Goal: Task Accomplishment & Management: Manage account settings

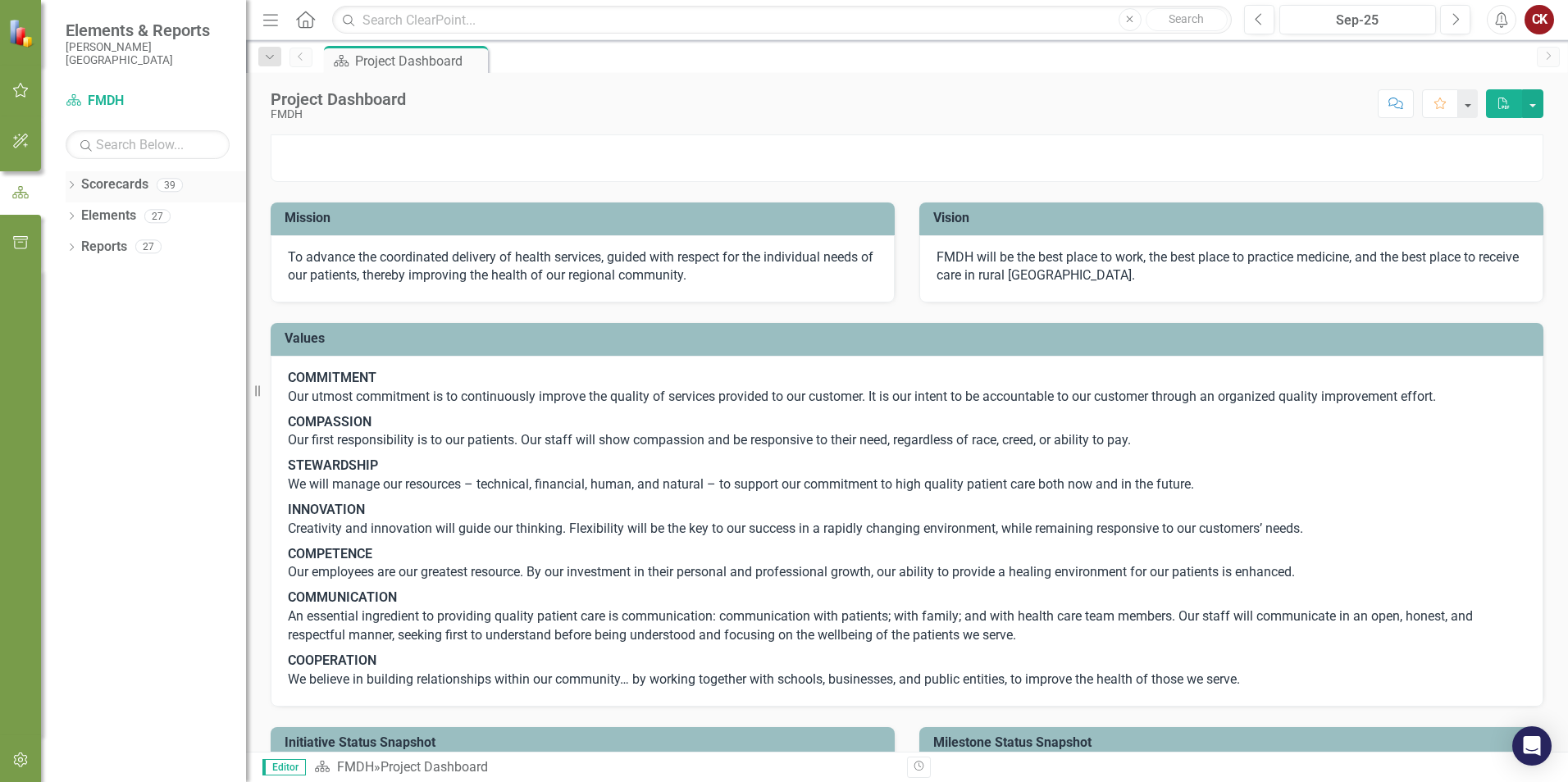
click at [110, 185] on link "Scorecards" at bounding box center [115, 184] width 67 height 19
click at [72, 187] on icon "Dropdown" at bounding box center [71, 187] width 11 height 9
click at [112, 220] on link "FMDH" at bounding box center [167, 215] width 156 height 19
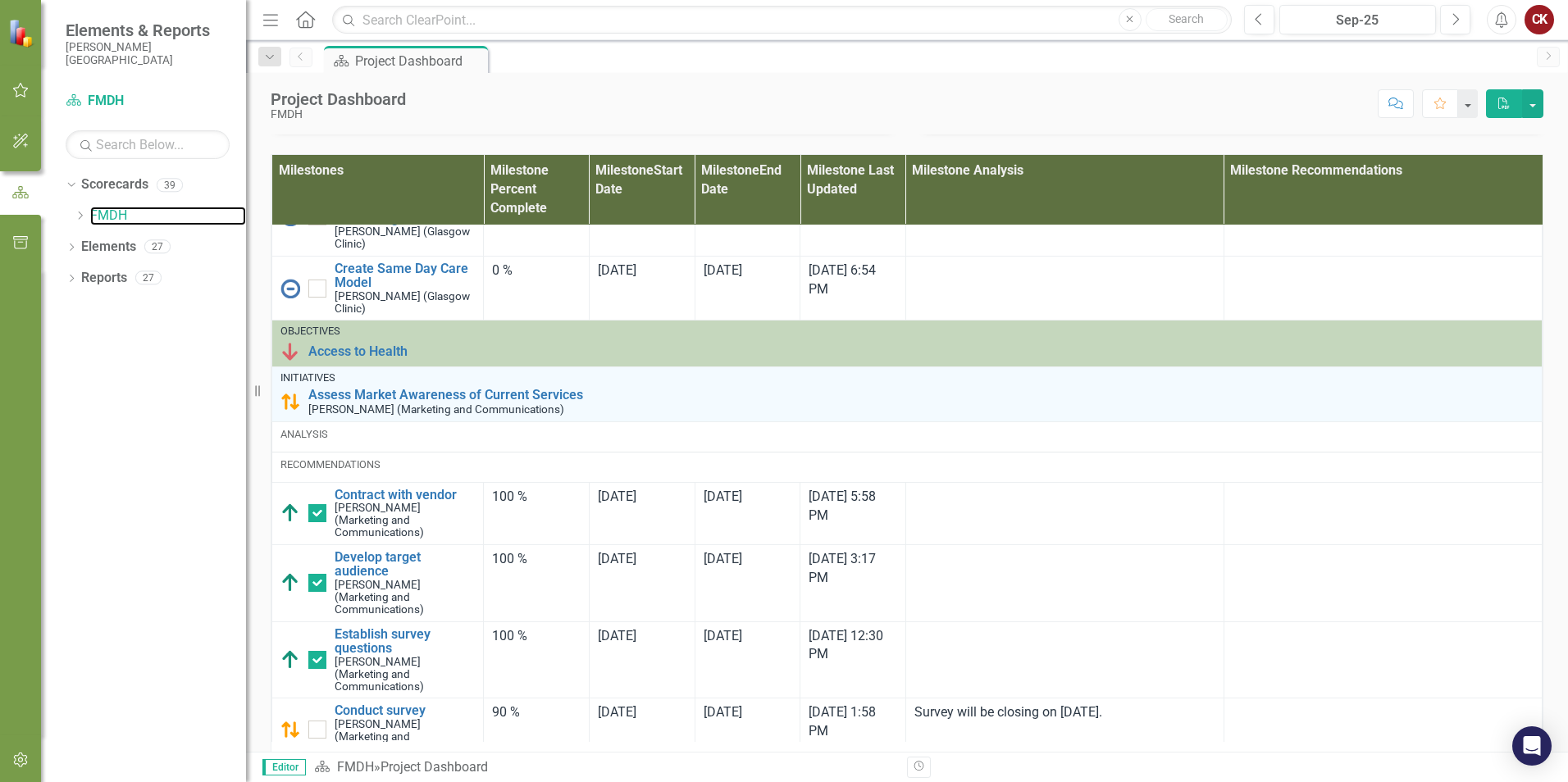
scroll to position [1476, 0]
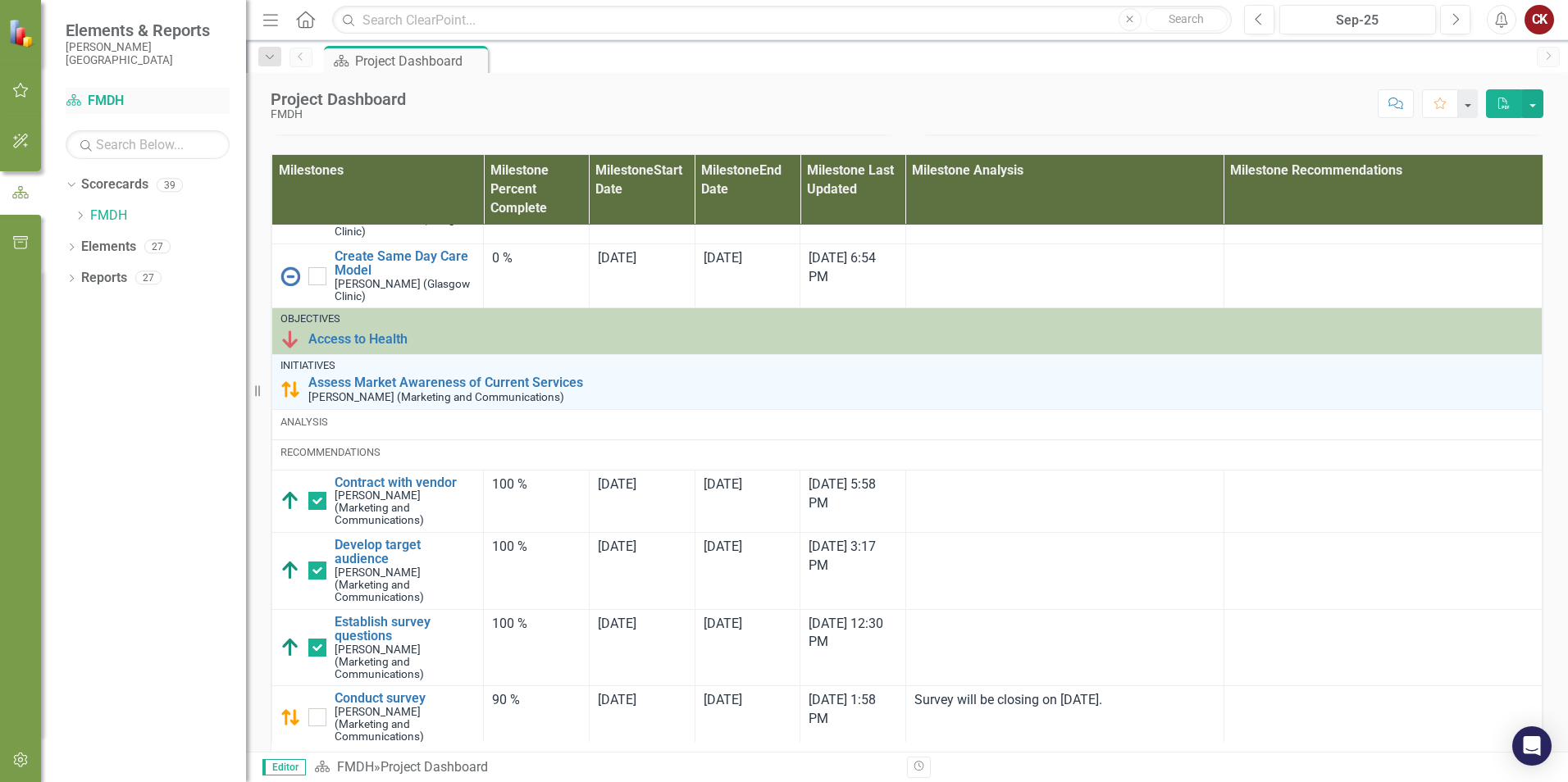
click at [76, 97] on icon at bounding box center [73, 100] width 15 height 11
click at [264, 24] on icon "Menu" at bounding box center [271, 19] width 21 height 18
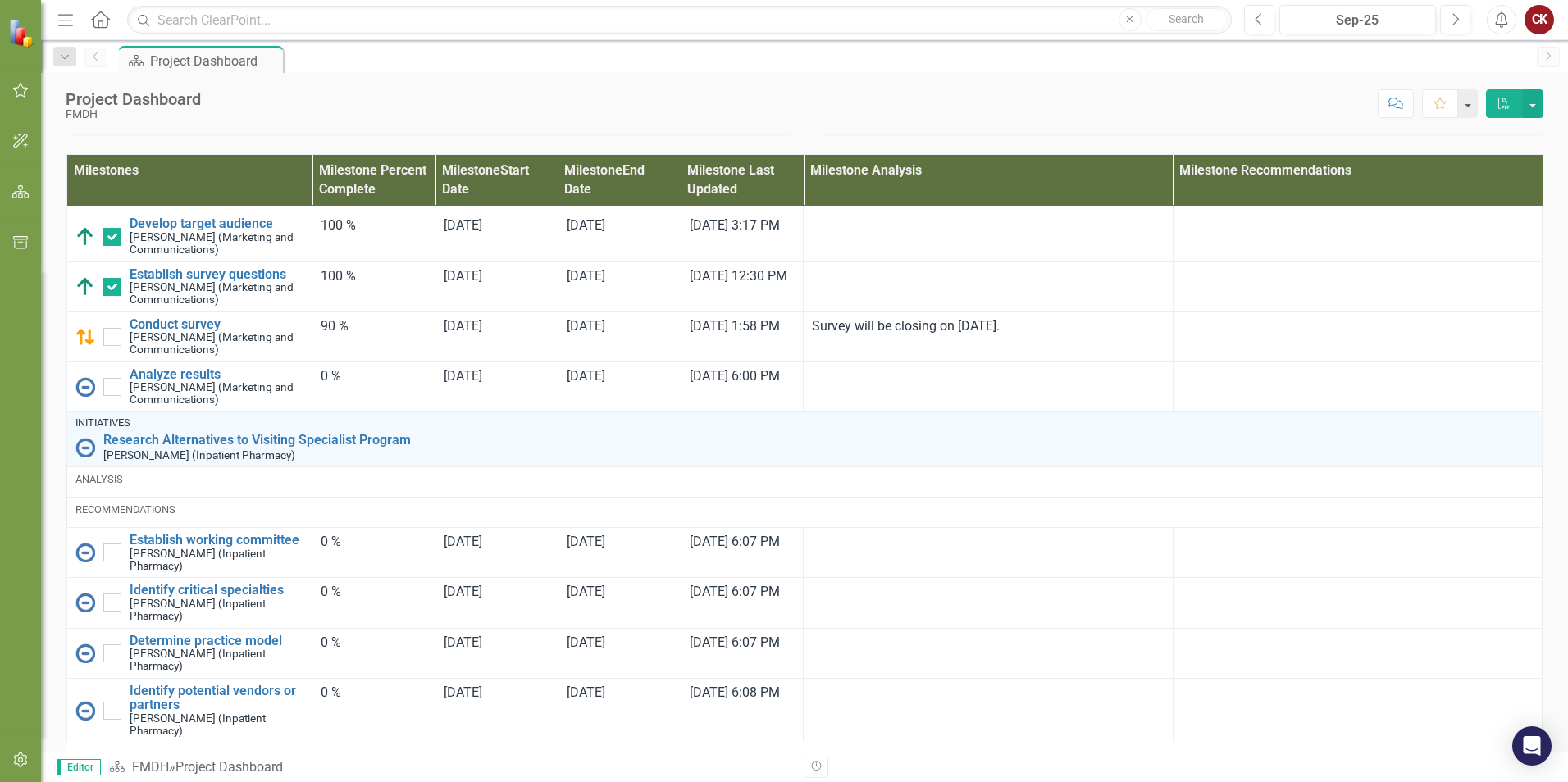
click at [69, 20] on icon "button" at bounding box center [65, 19] width 15 height 11
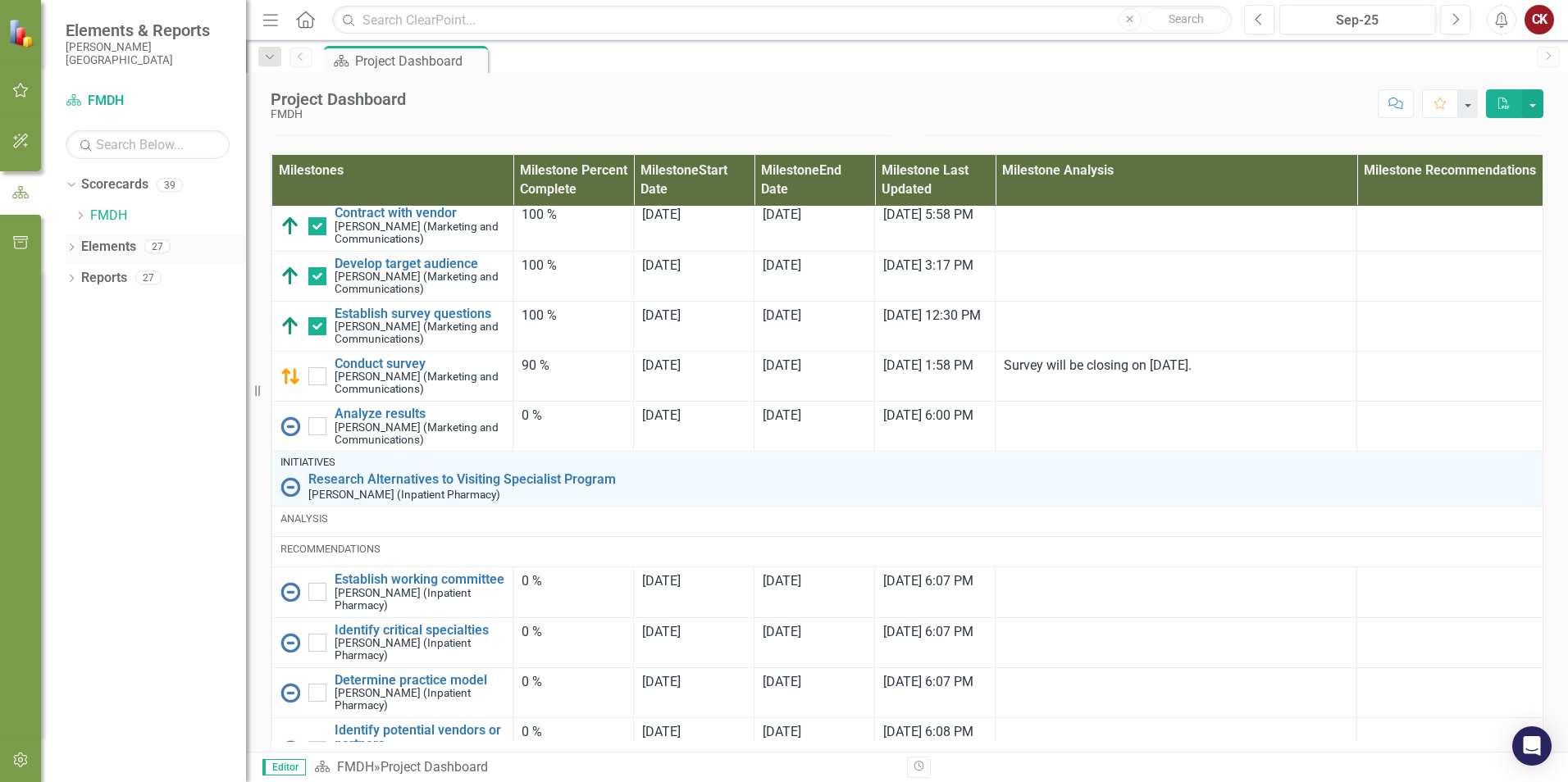
click at [105, 242] on link "Elements" at bounding box center [108, 247] width 55 height 19
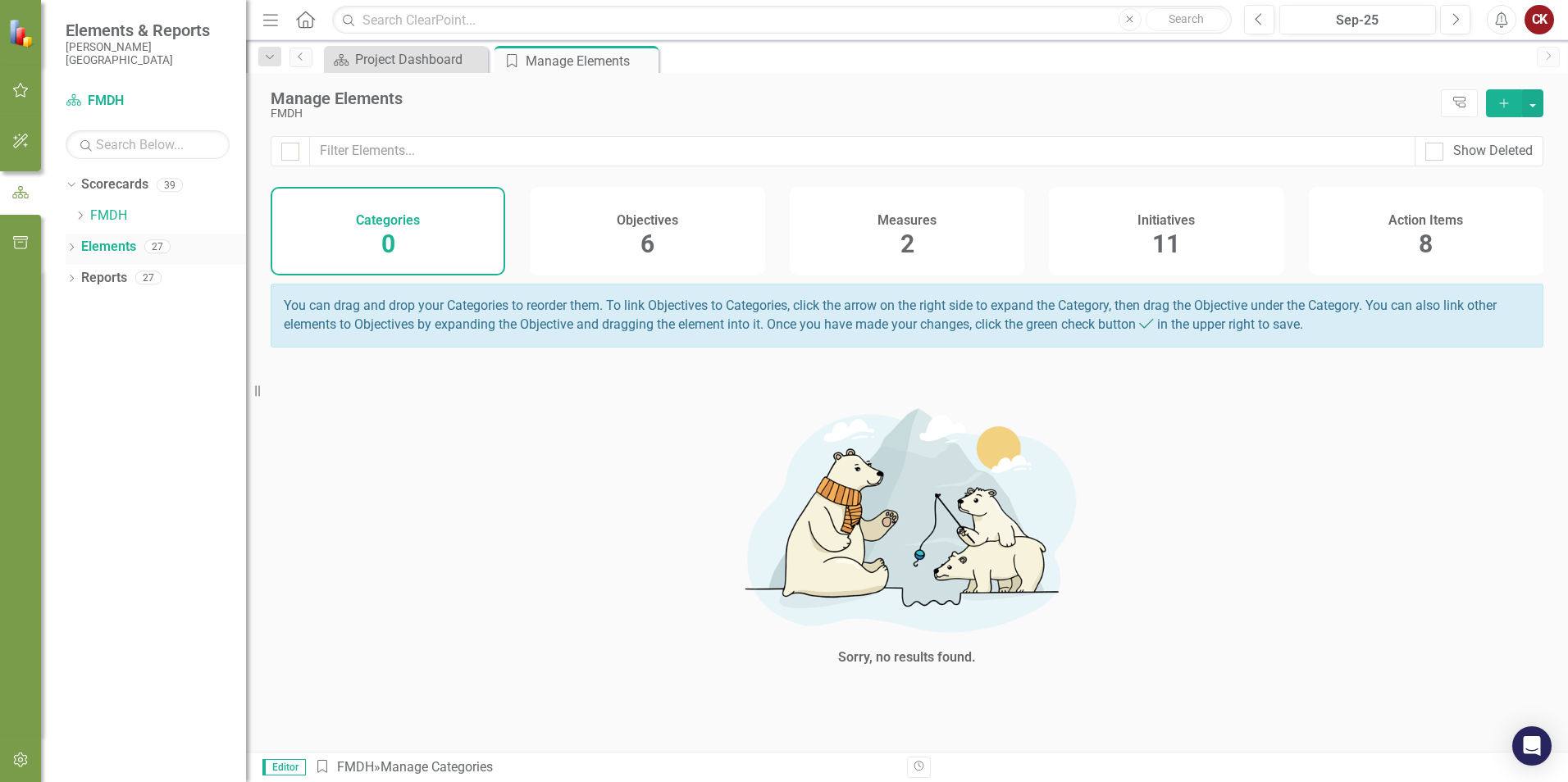
click at [107, 242] on link "Elements" at bounding box center [108, 247] width 55 height 19
click at [108, 279] on link "Reports" at bounding box center [104, 278] width 46 height 19
click at [122, 281] on link "Reports" at bounding box center [104, 278] width 46 height 19
click at [108, 249] on link "Elements" at bounding box center [108, 247] width 55 height 19
click at [441, 64] on div "Project Dashboard" at bounding box center [409, 59] width 108 height 20
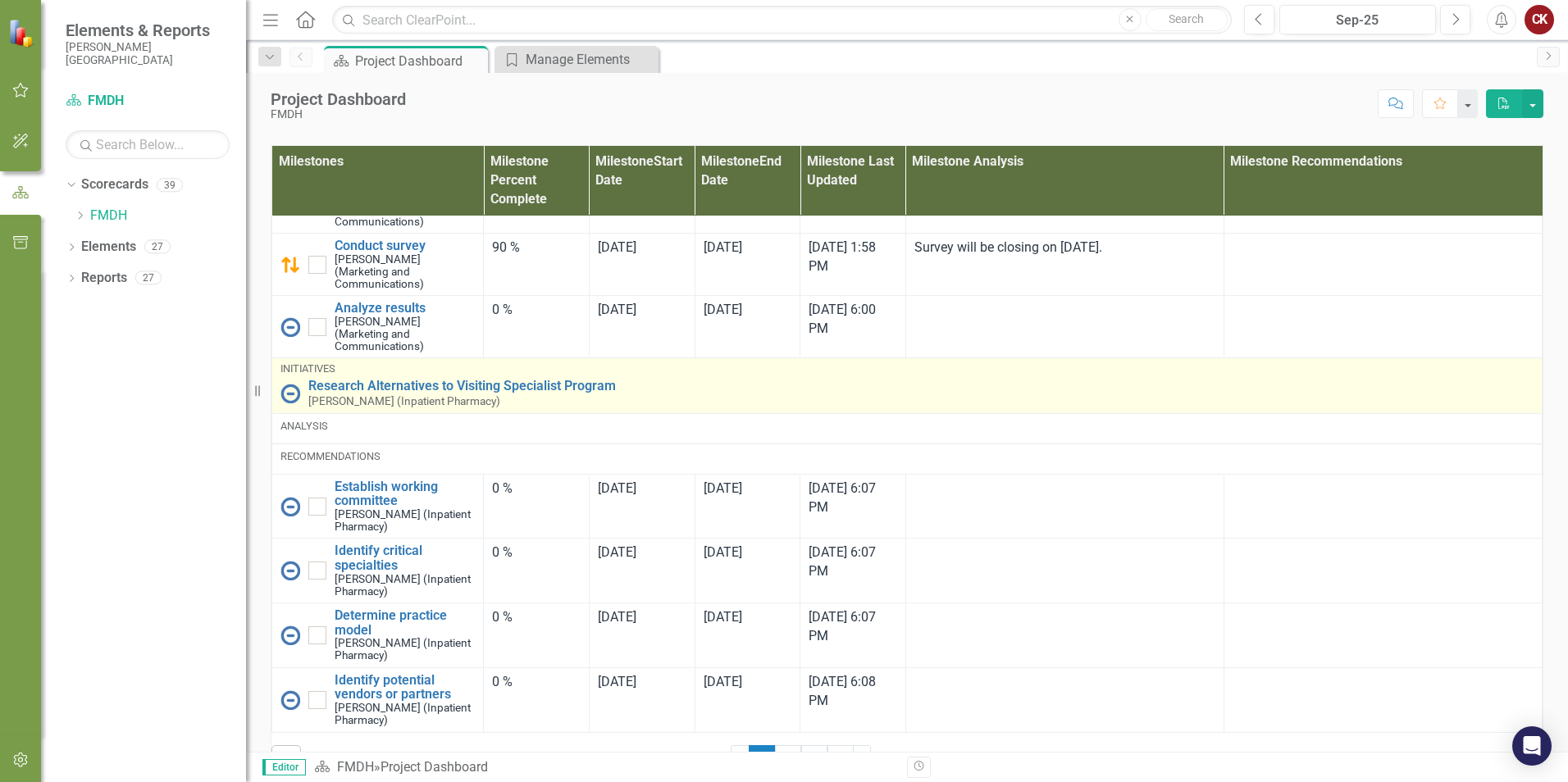
scroll to position [1085, 0]
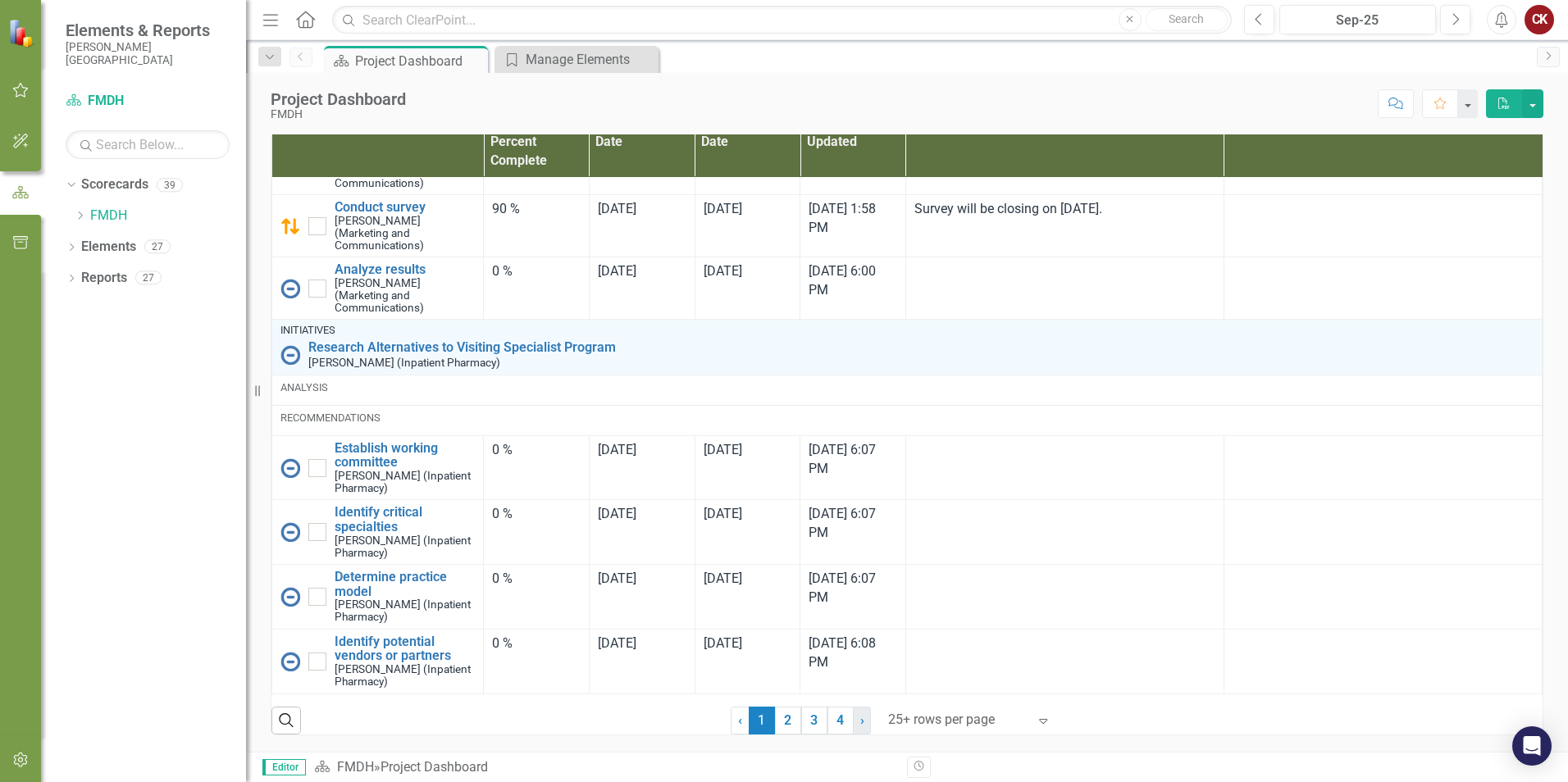
click at [859, 720] on link "› Next" at bounding box center [861, 721] width 18 height 28
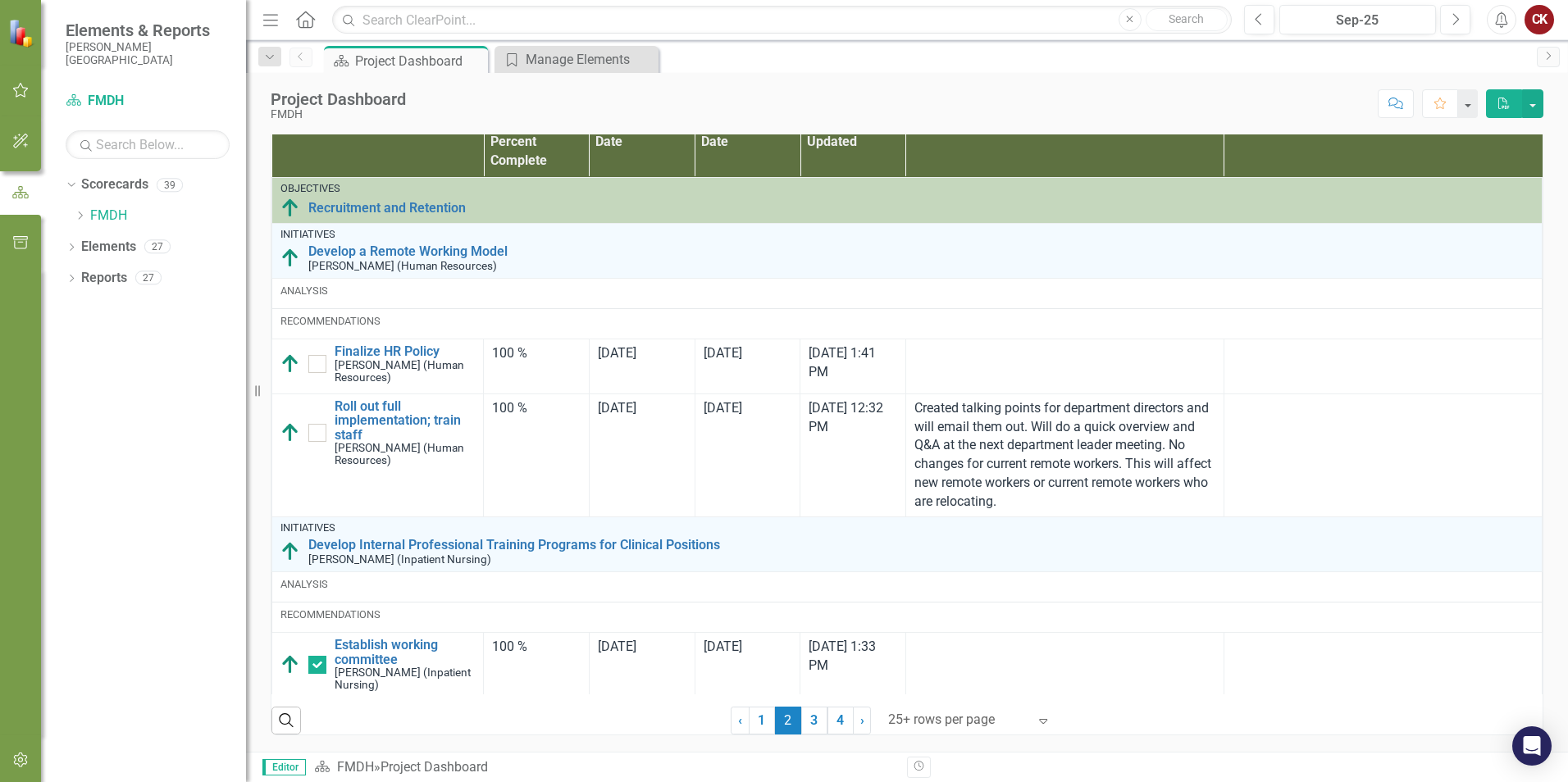
checkbox input "true"
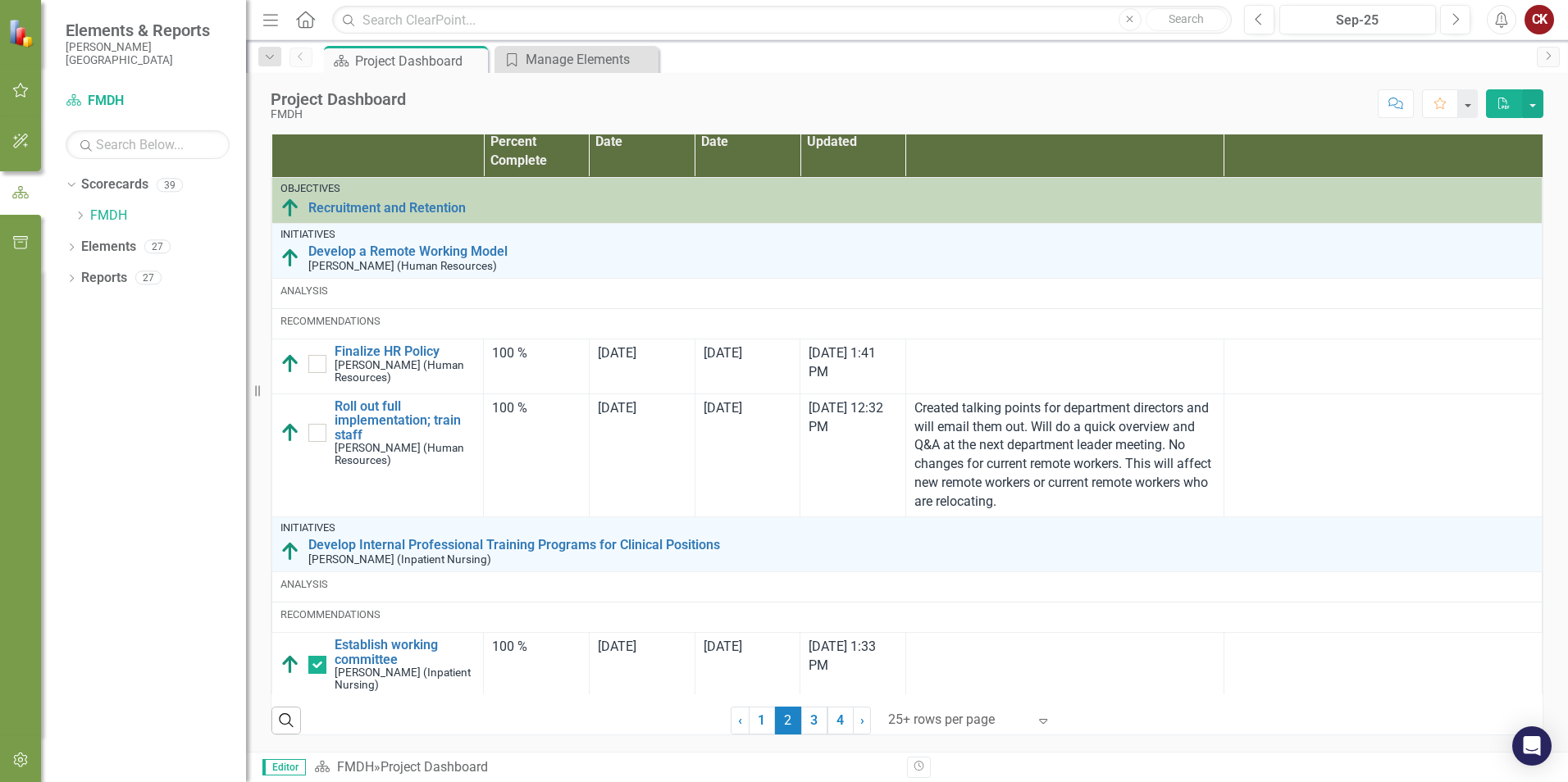
checkbox input "true"
checkbox input "false"
checkbox input "true"
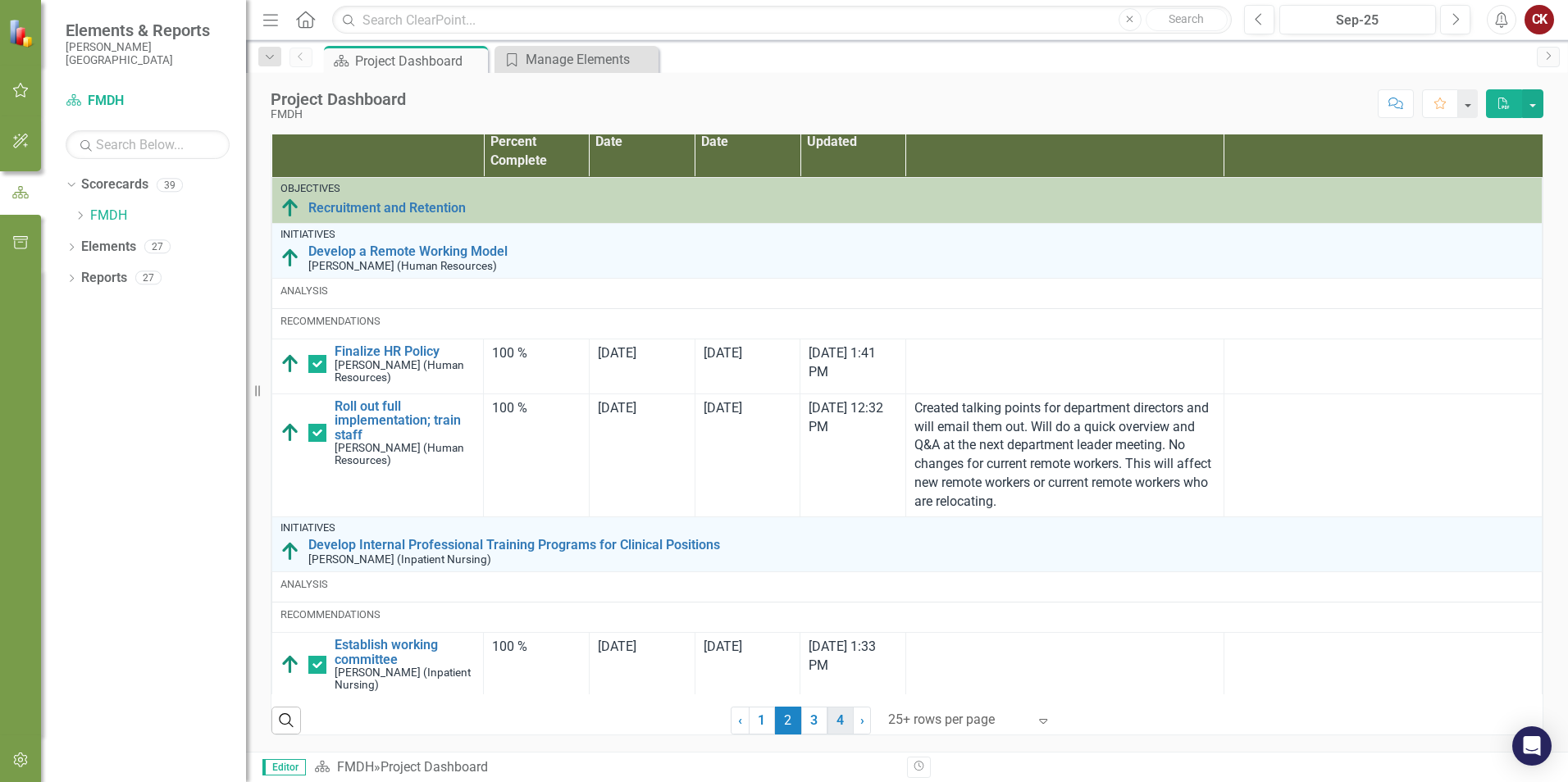
click at [840, 727] on link "4" at bounding box center [841, 721] width 26 height 28
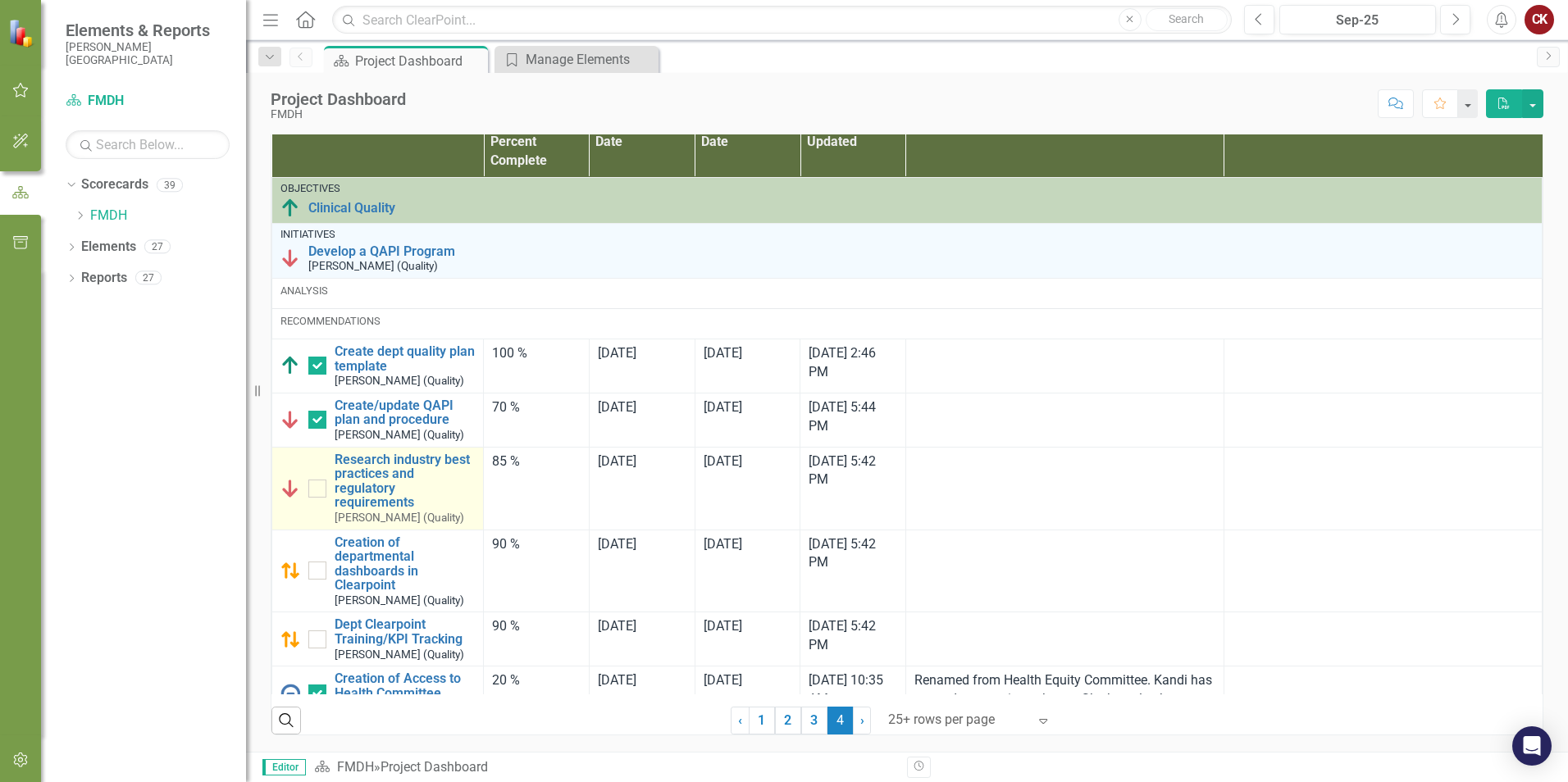
checkbox input "false"
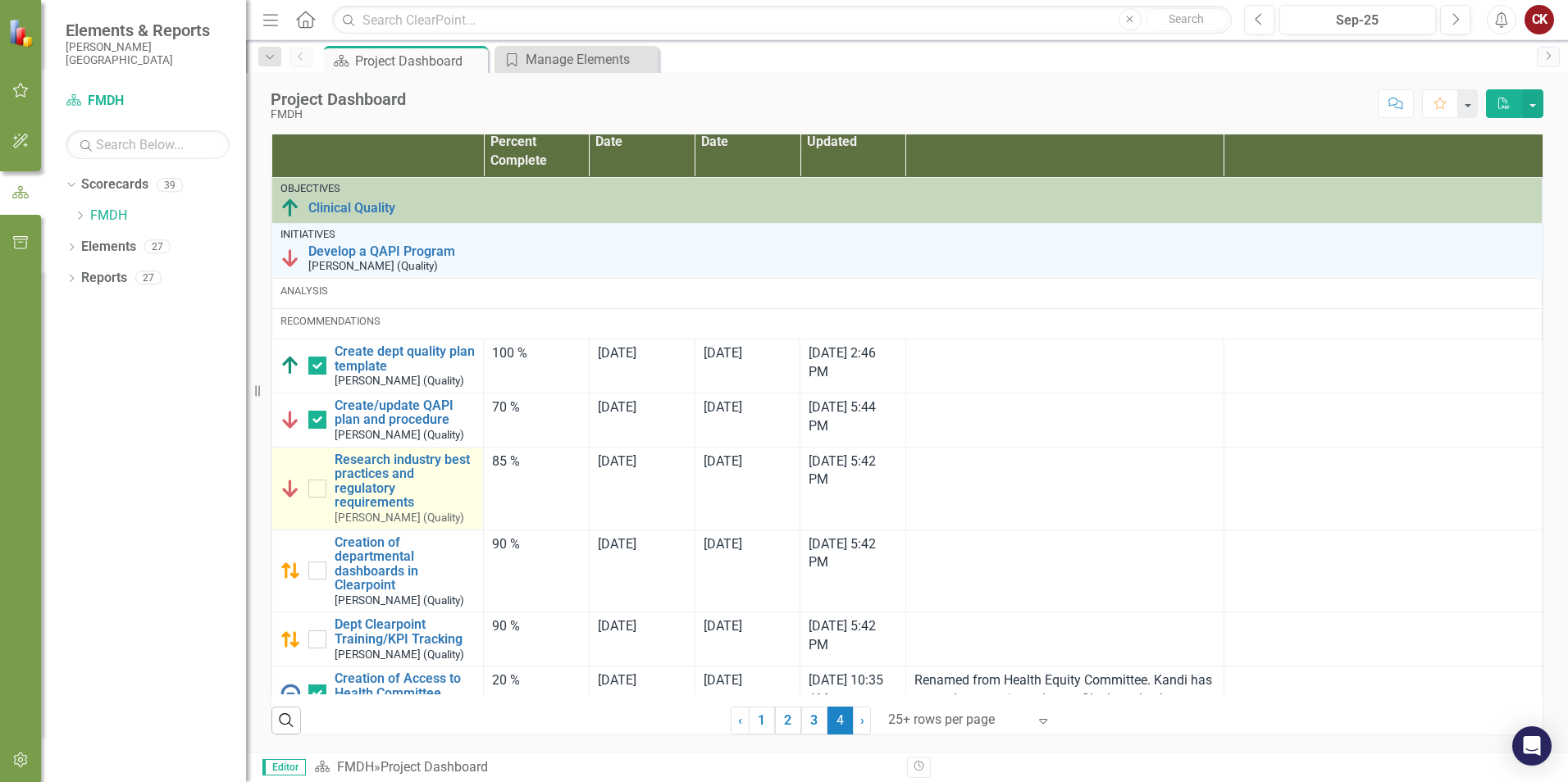
checkbox input "false"
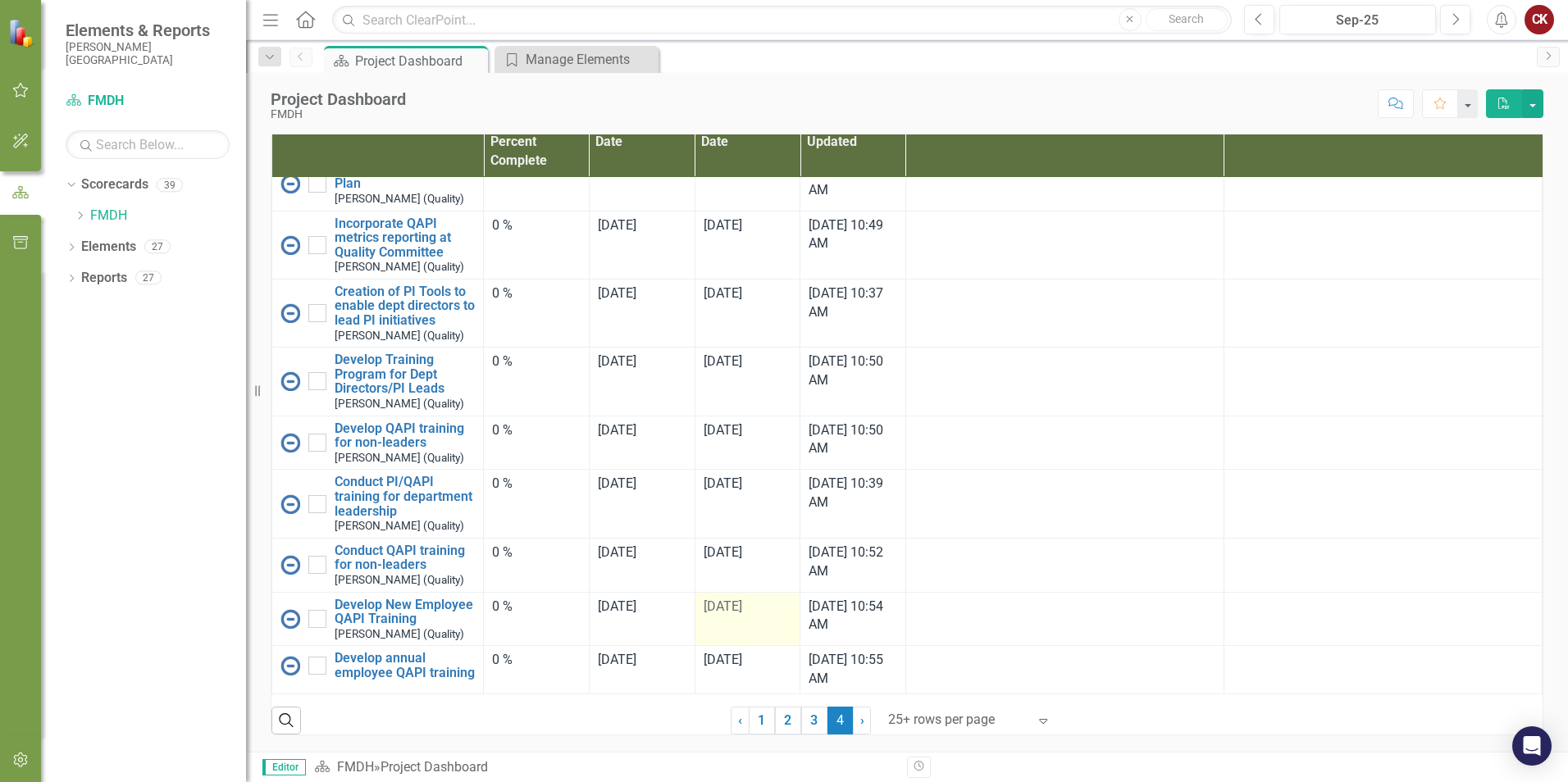
scroll to position [1085, 0]
click at [804, 714] on link "3" at bounding box center [814, 721] width 26 height 28
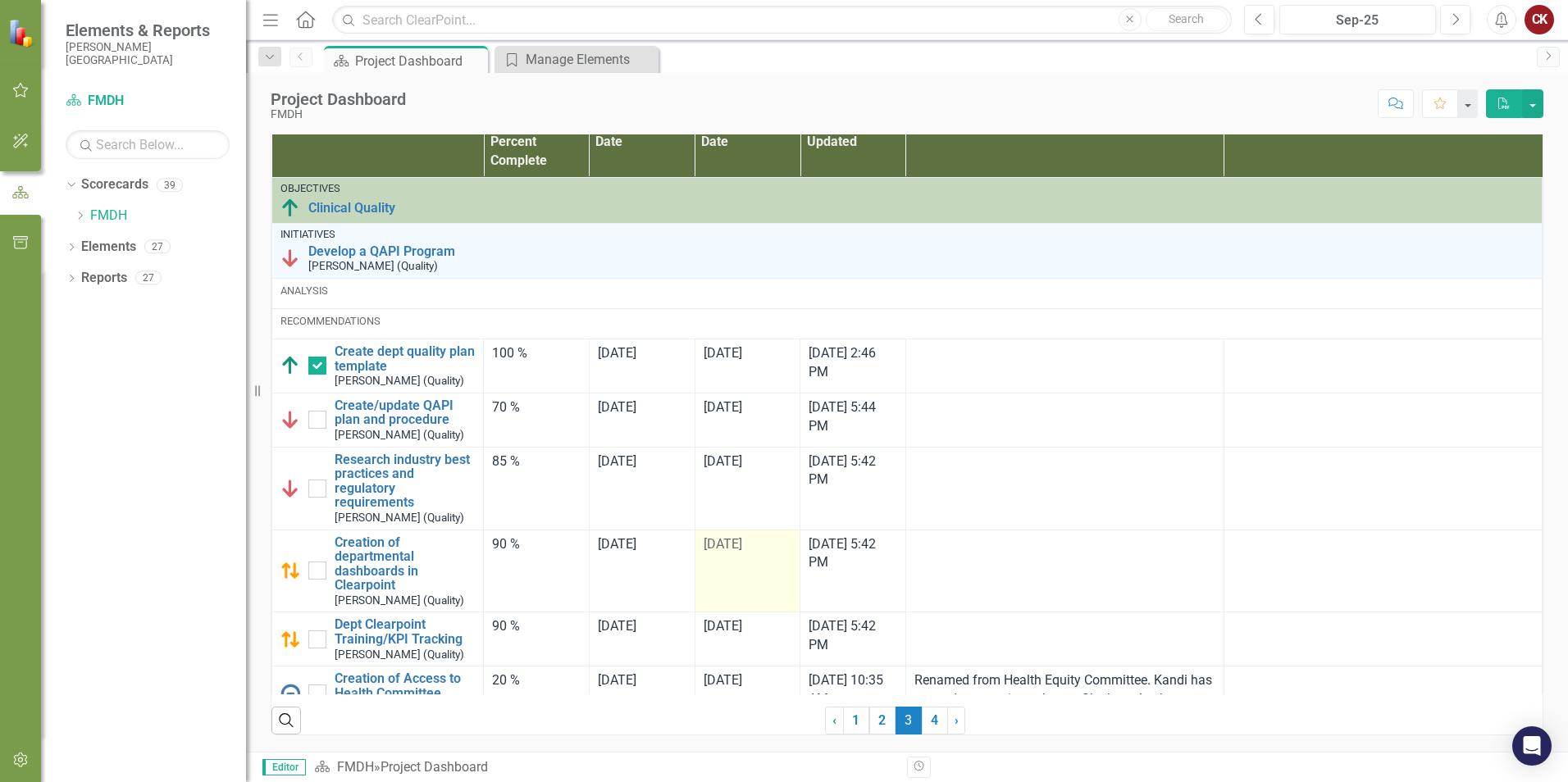
checkbox input "true"
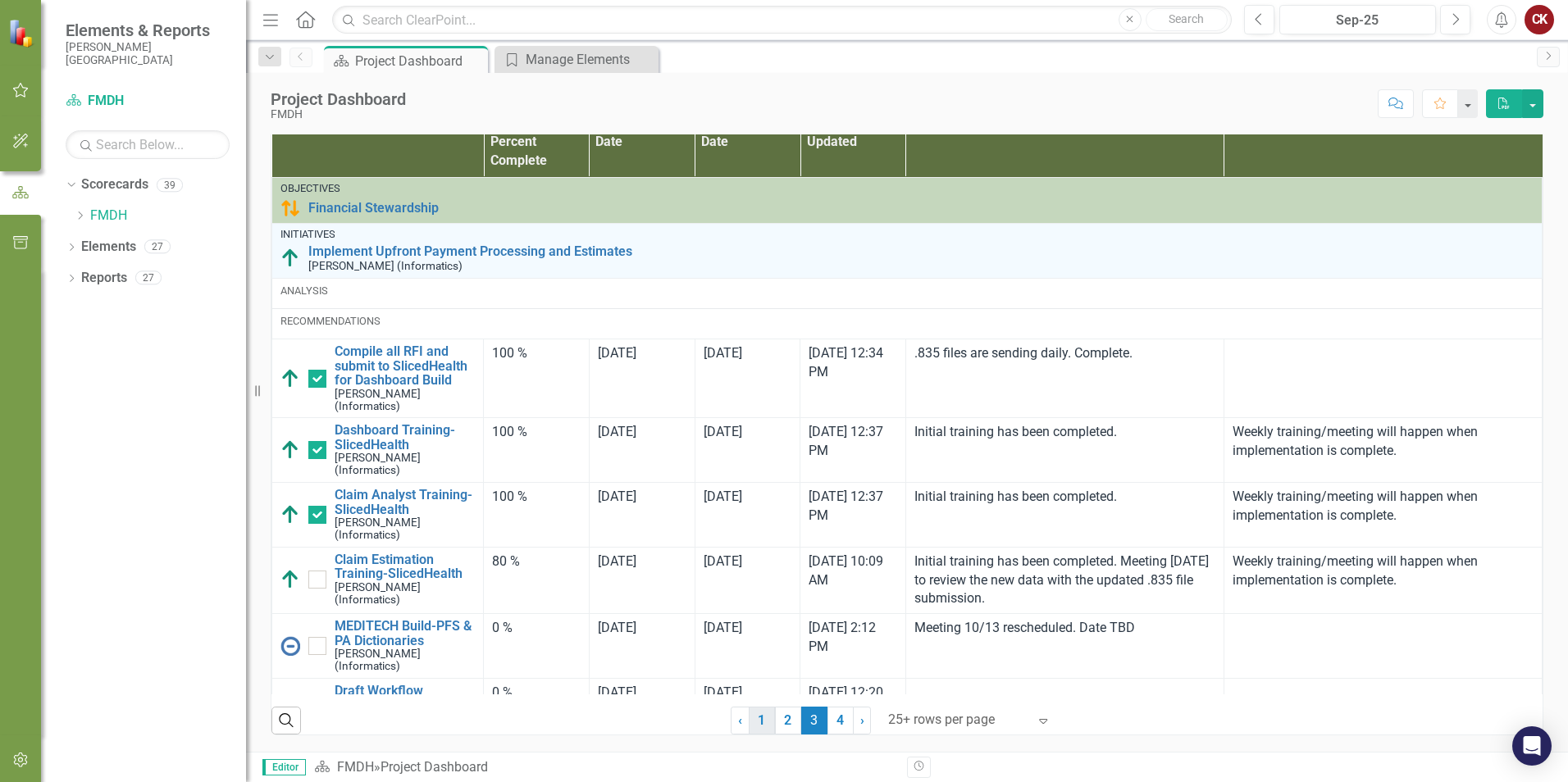
click at [752, 726] on link "1" at bounding box center [762, 721] width 26 height 28
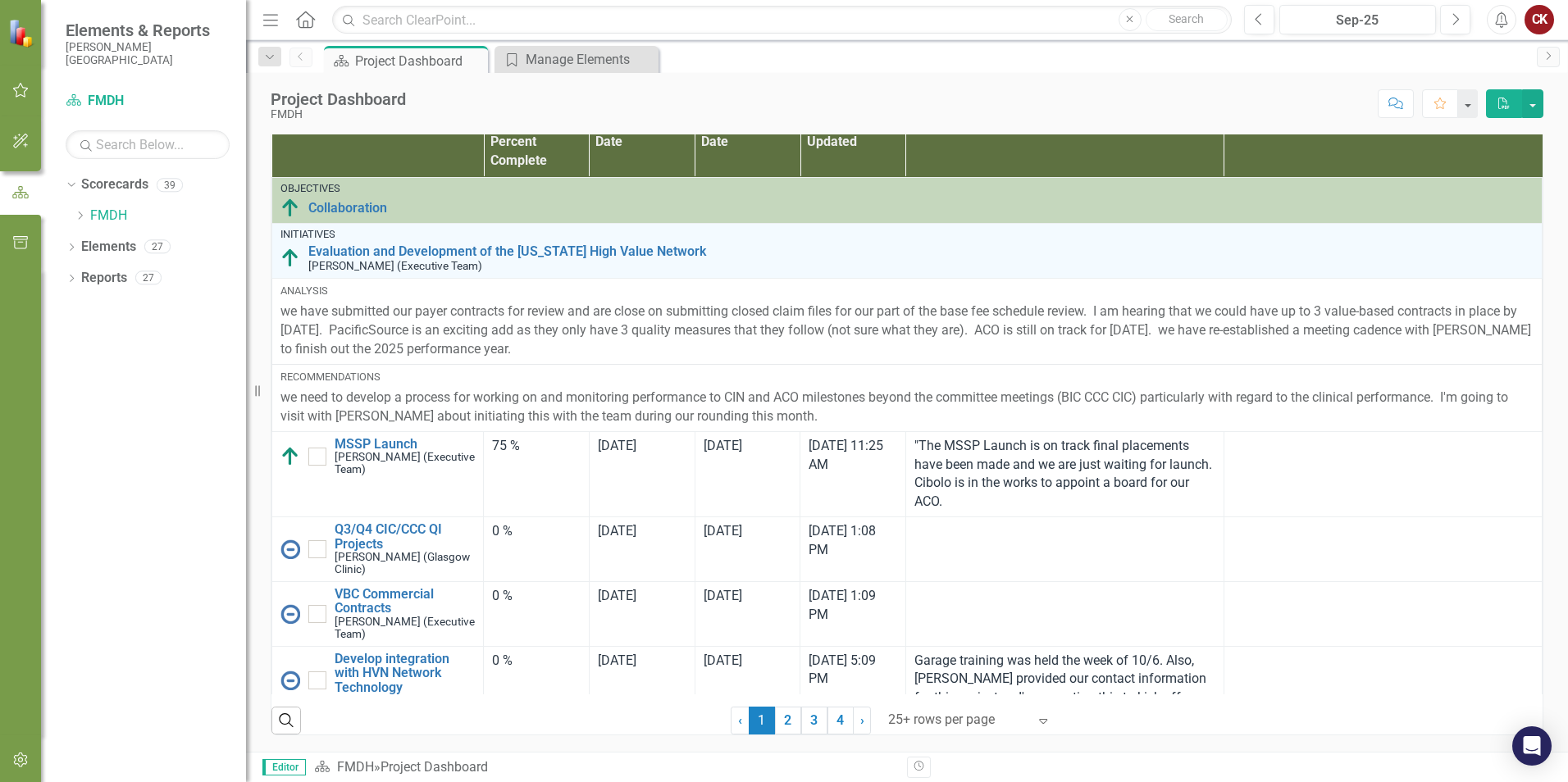
checkbox input "false"
click at [19, 93] on icon "button" at bounding box center [21, 90] width 18 height 13
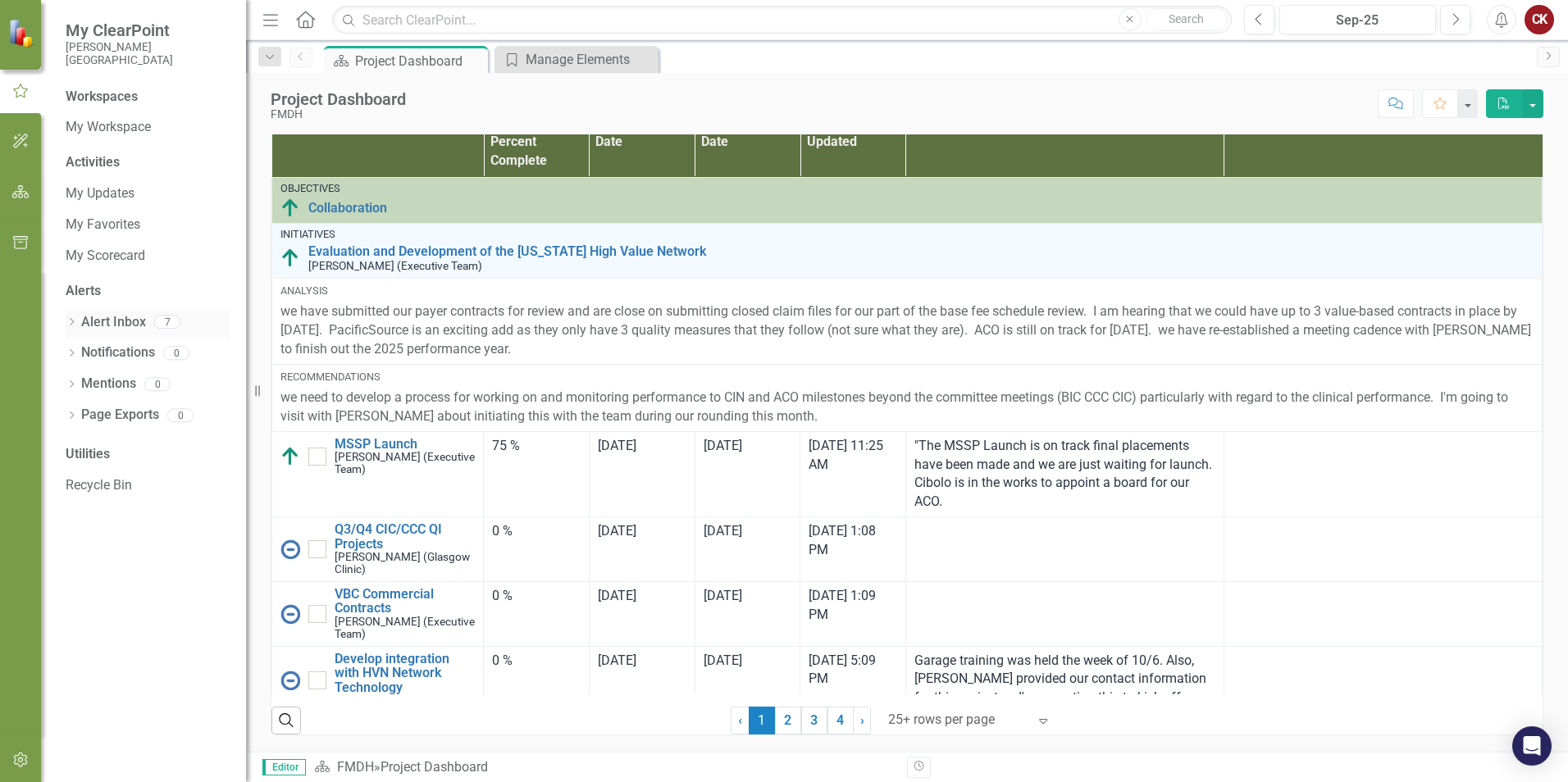
click at [135, 322] on link "Alert Inbox" at bounding box center [113, 322] width 64 height 19
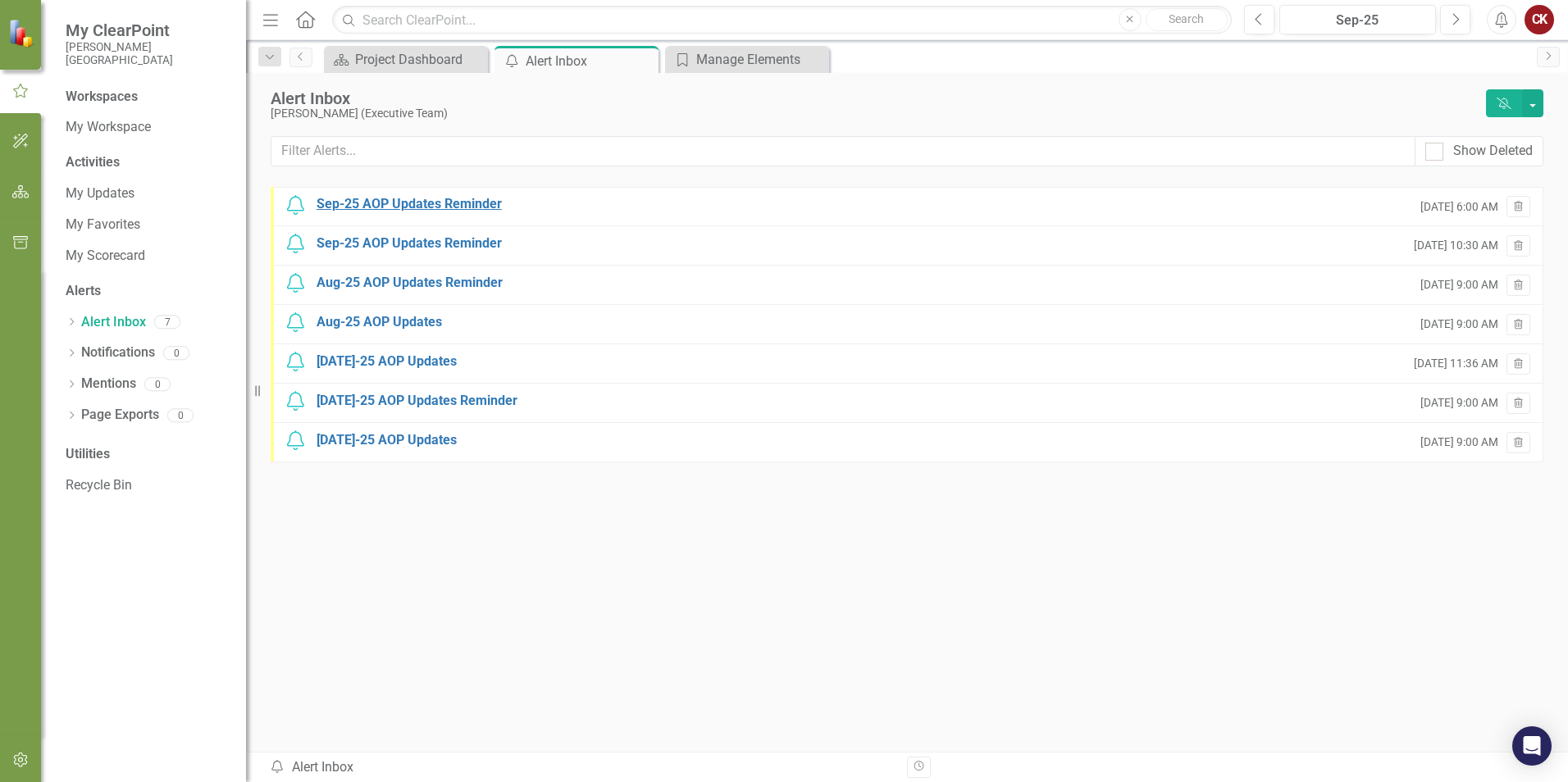
click at [464, 208] on div "Sep-25 AOP Updates Reminder" at bounding box center [409, 204] width 185 height 19
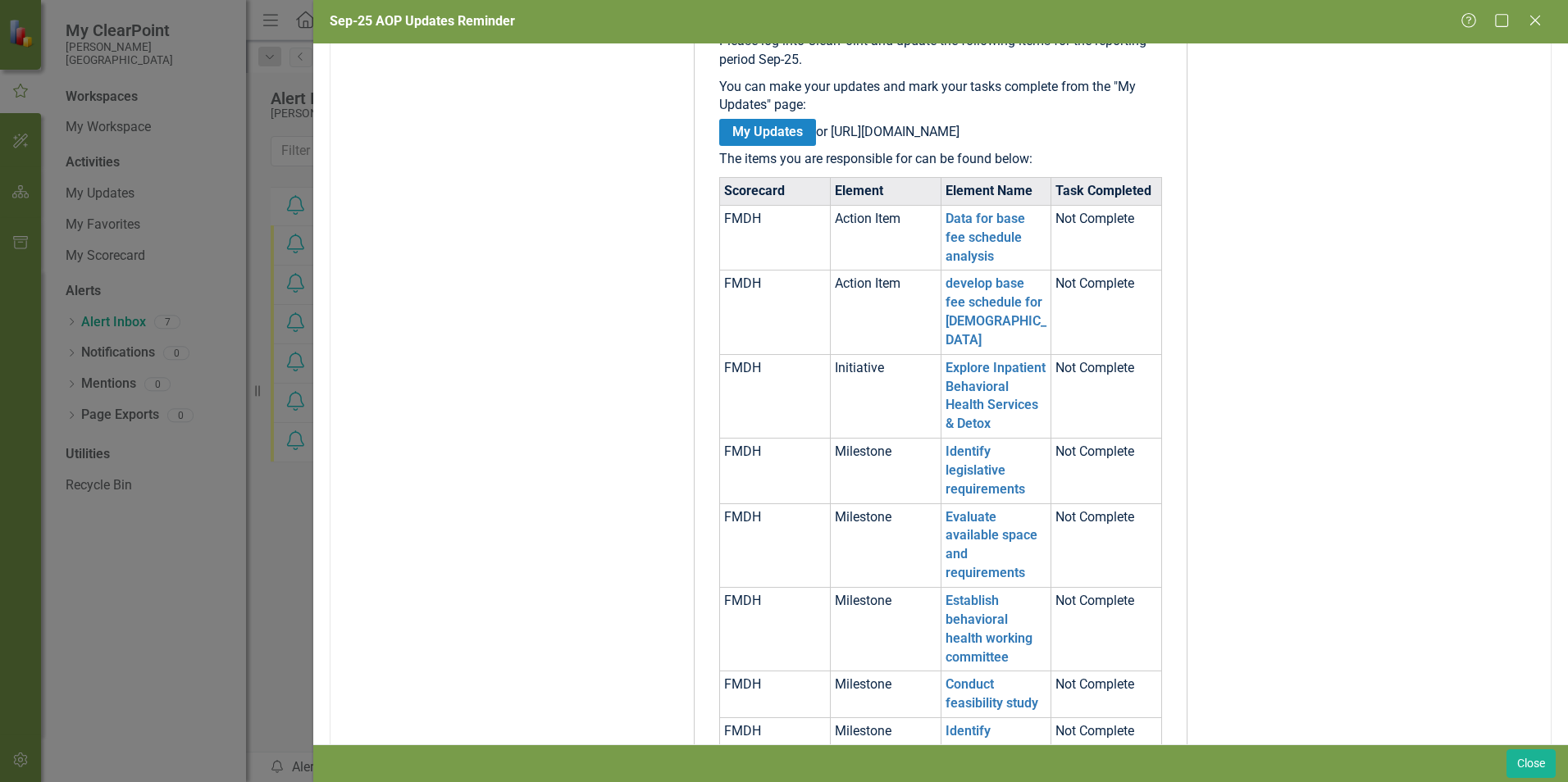
scroll to position [90, 0]
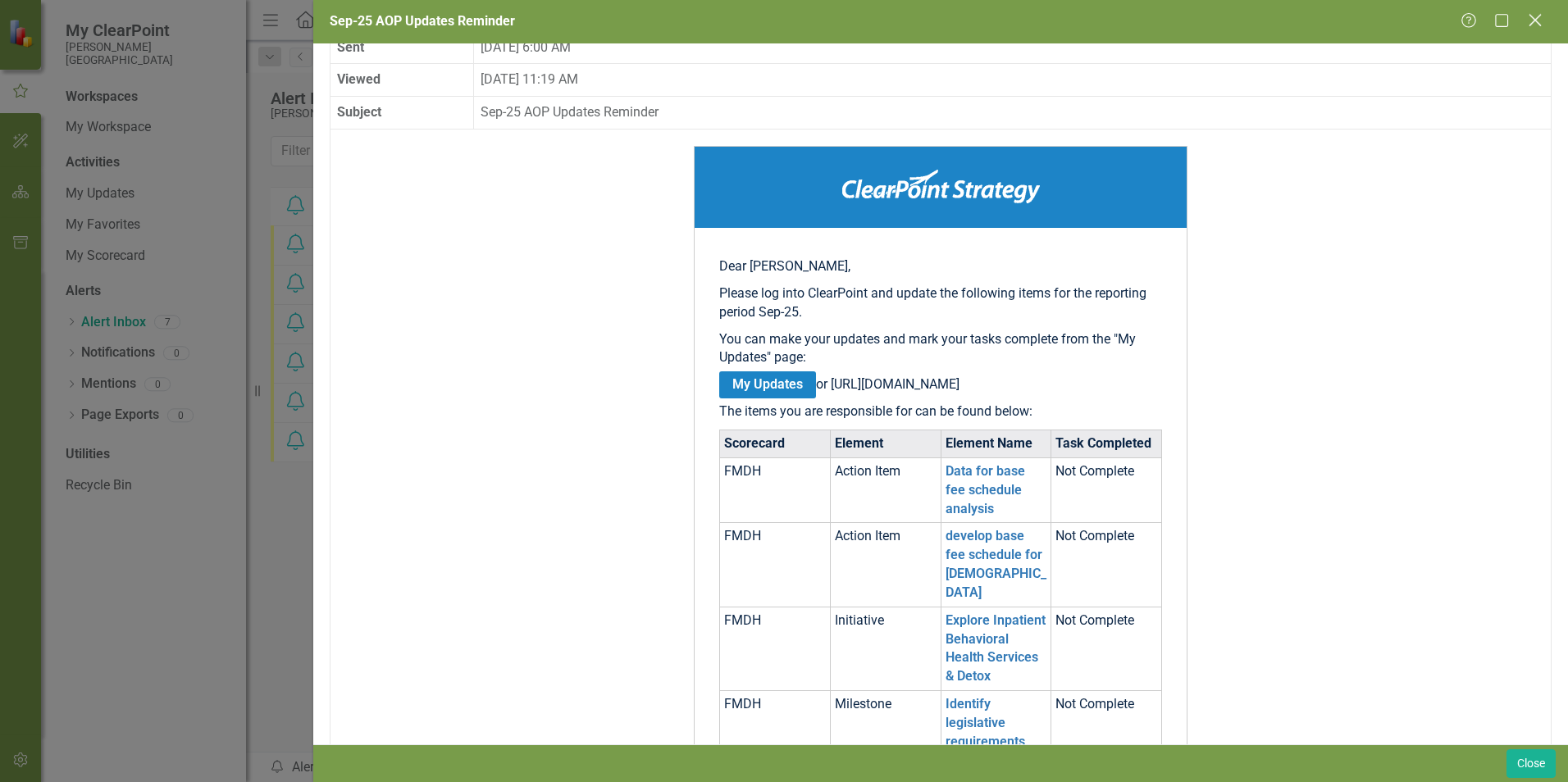
click at [1534, 20] on icon "Close" at bounding box center [1534, 20] width 20 height 16
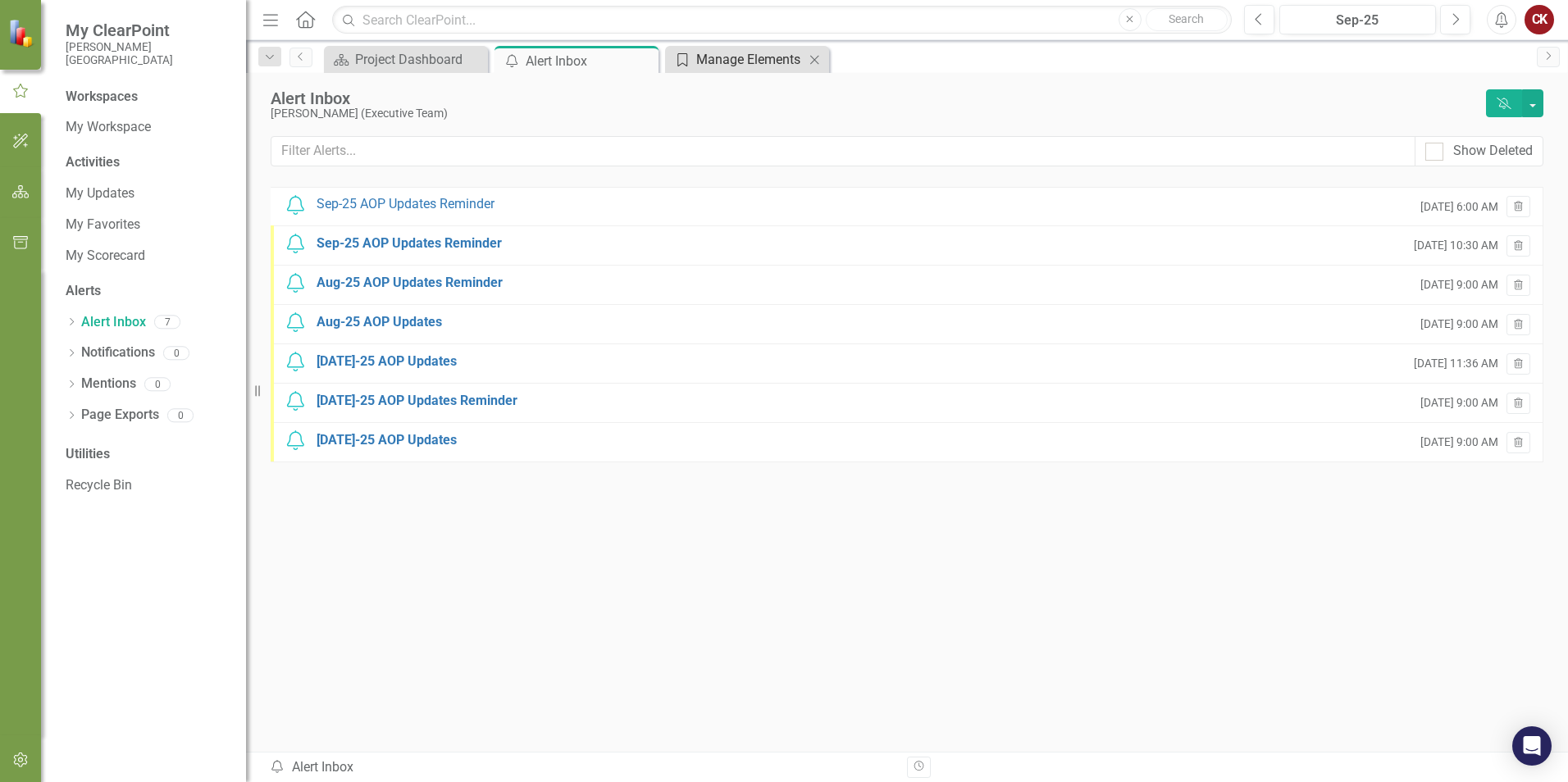
click at [739, 61] on div "Manage Elements" at bounding box center [750, 59] width 108 height 20
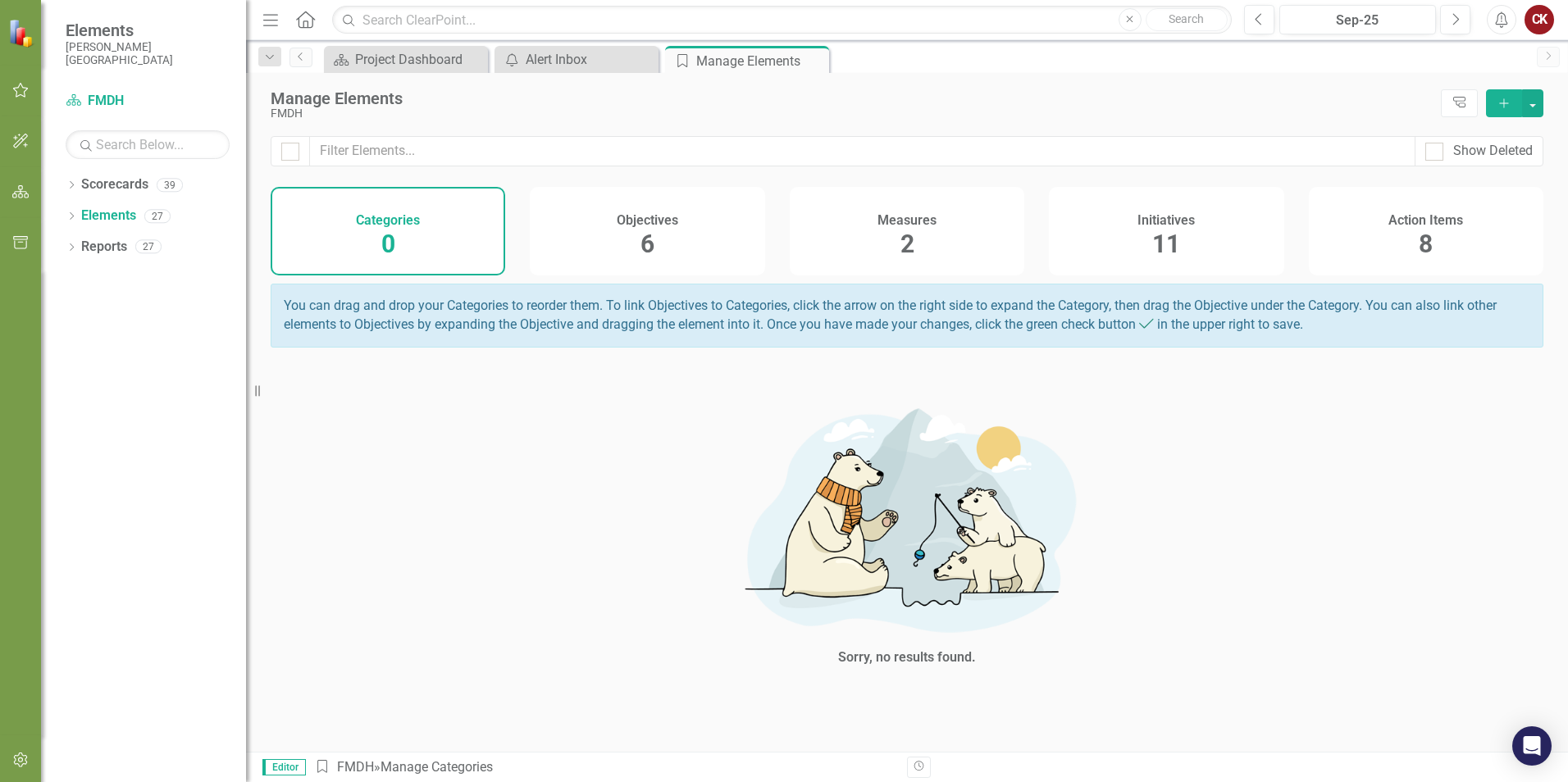
click at [677, 245] on div "Objectives 6" at bounding box center [647, 231] width 234 height 88
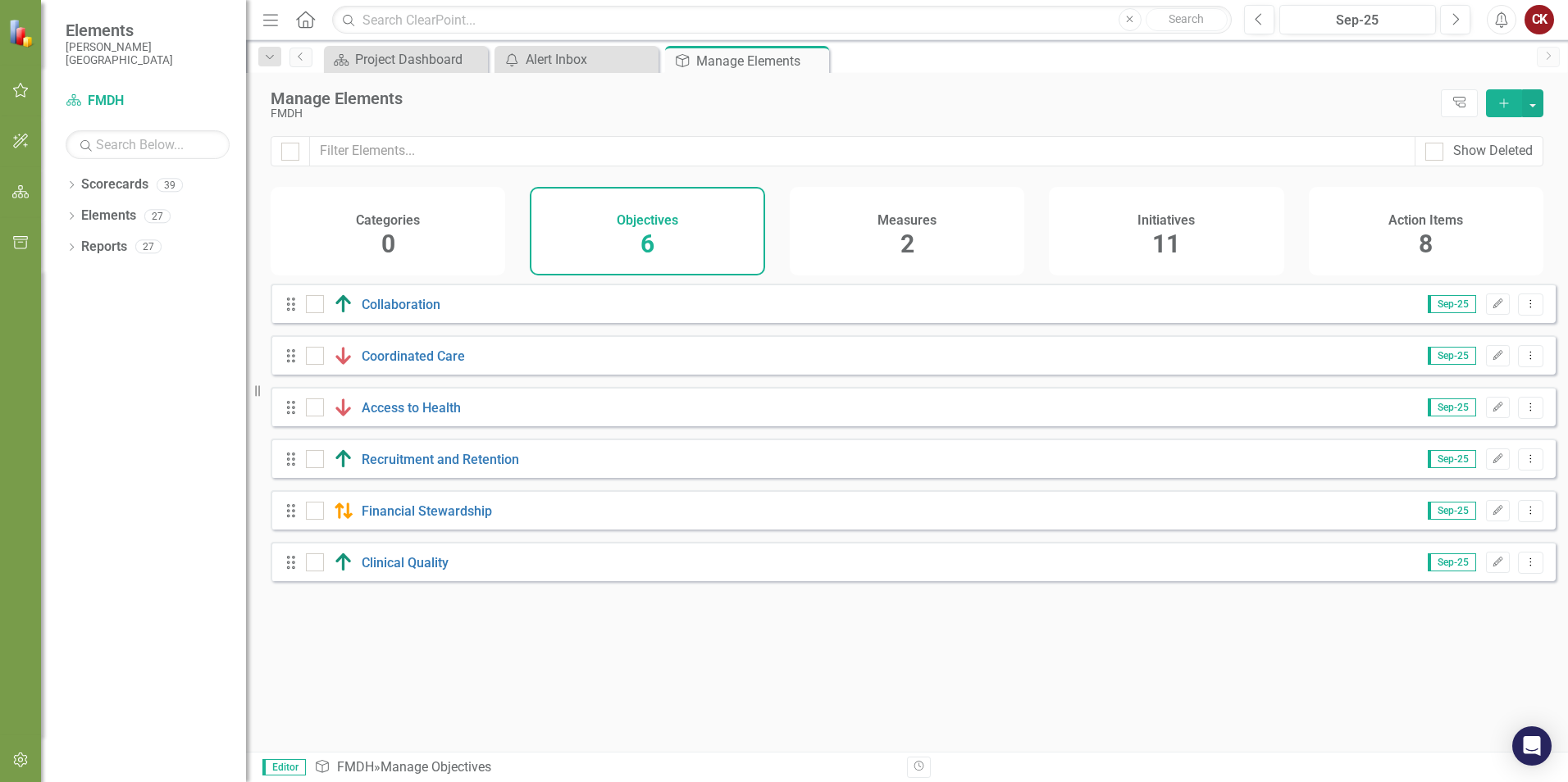
click at [903, 228] on div "2" at bounding box center [907, 245] width 14 height 35
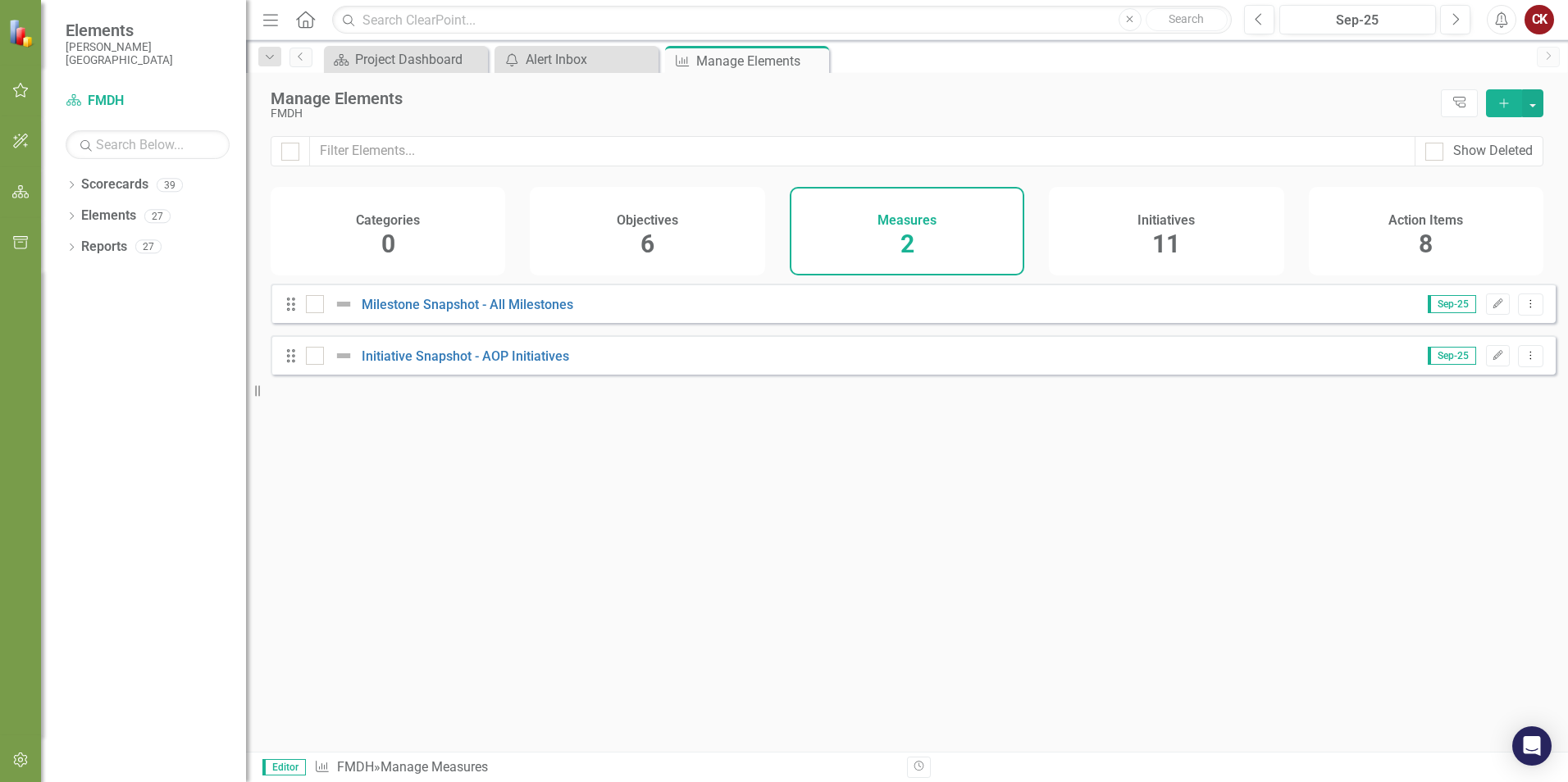
click at [1159, 220] on h4 "Initiatives" at bounding box center [1165, 220] width 57 height 15
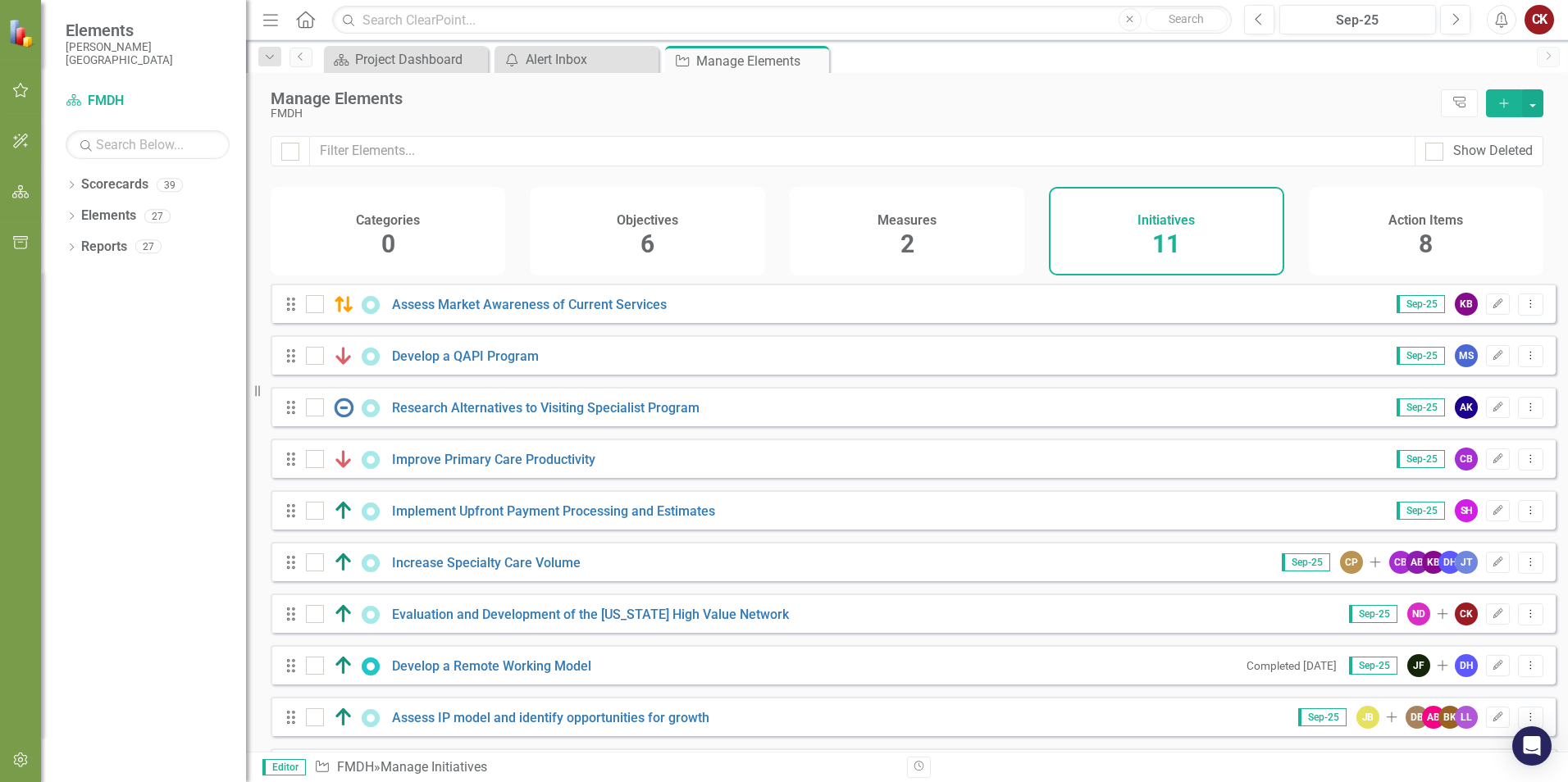
click at [1422, 244] on span "8" at bounding box center [1425, 243] width 14 height 29
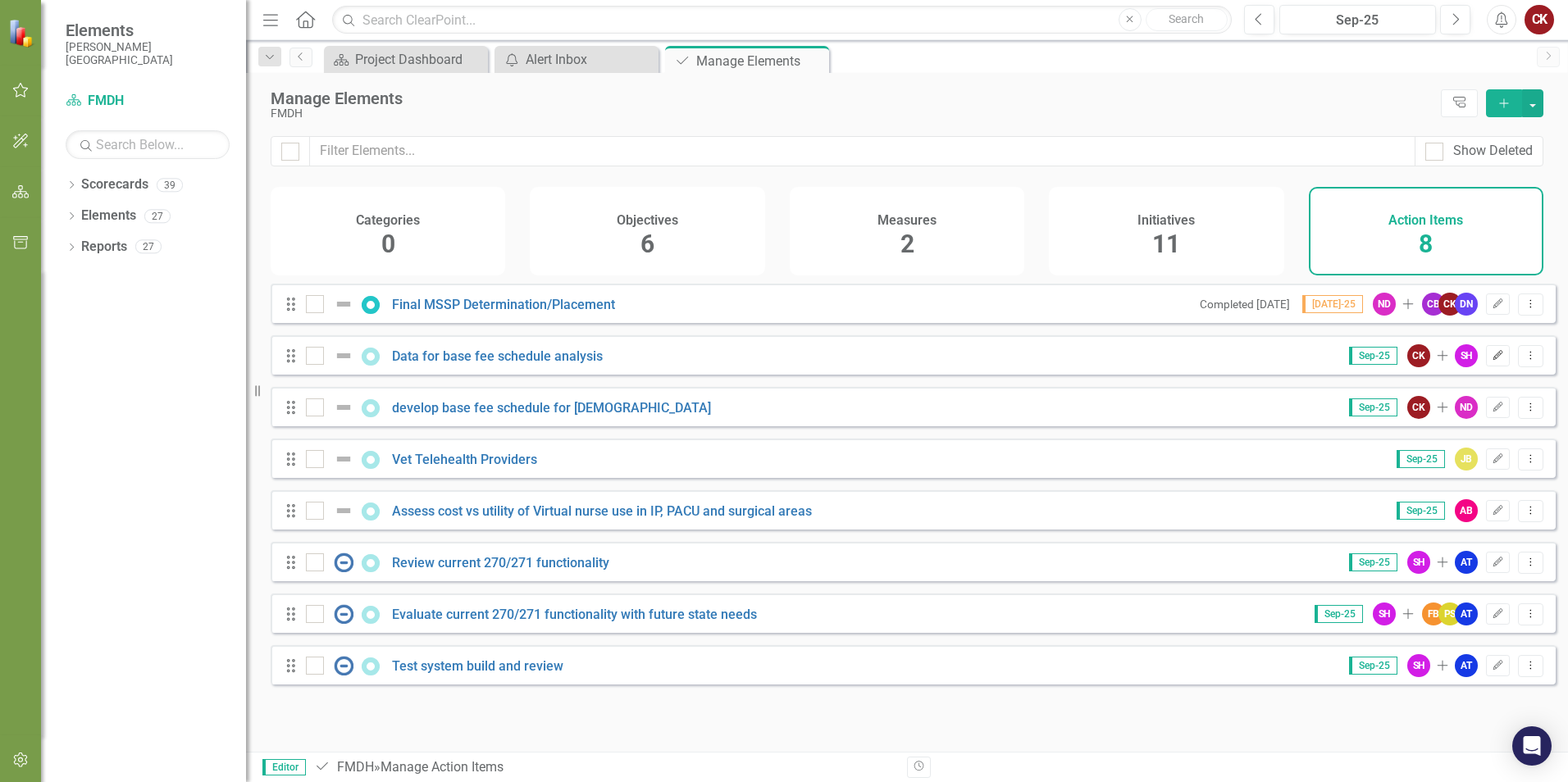
click at [1491, 361] on icon "Edit" at bounding box center [1497, 355] width 12 height 10
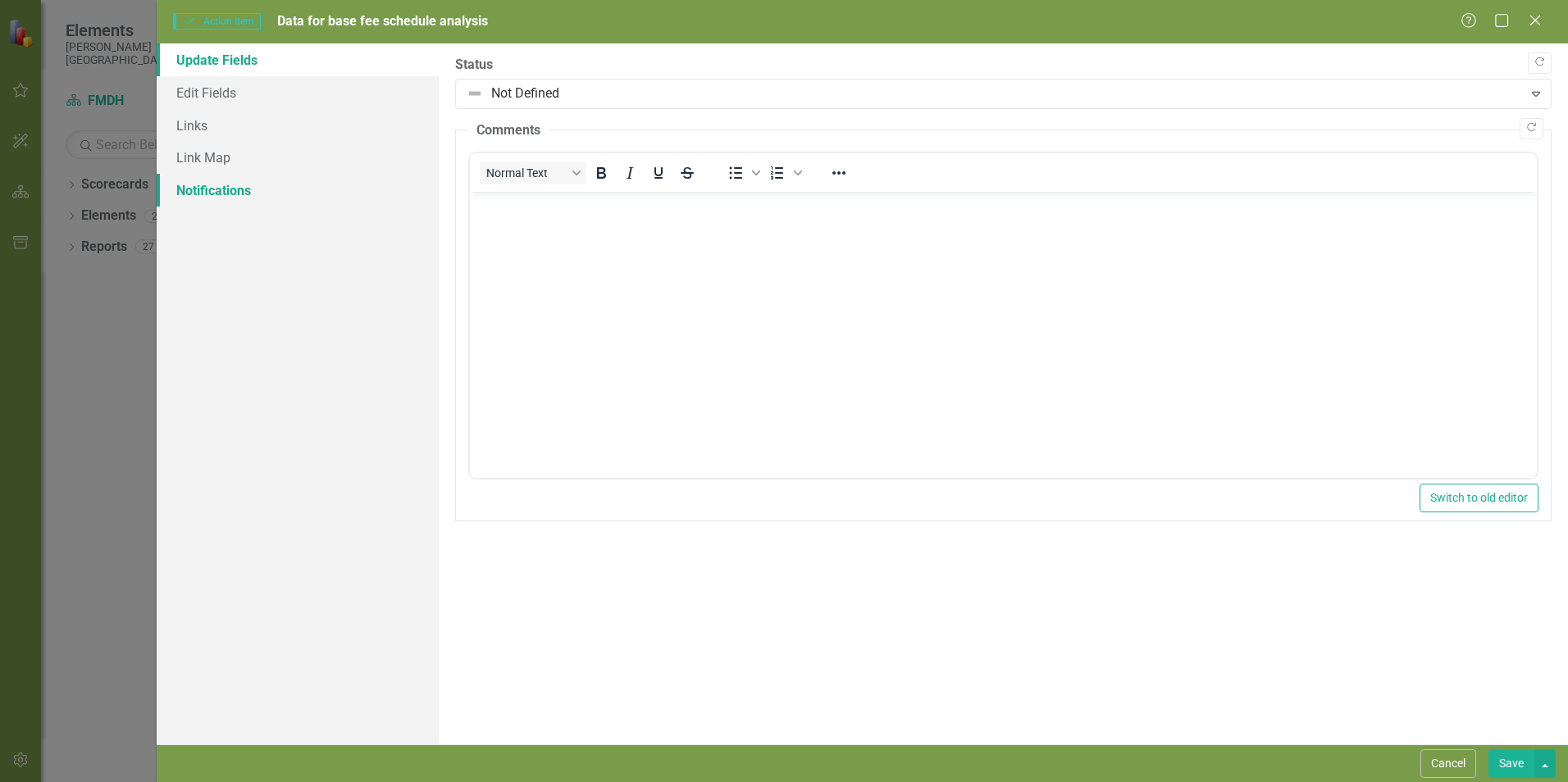
drag, startPoint x: 1535, startPoint y: 19, endPoint x: 338, endPoint y: 182, distance: 1208.0
click at [338, 182] on form "Action Item Action Item Data for base fee schedule analysis Help Maximize Close…" at bounding box center [862, 391] width 1411 height 782
click at [227, 95] on link "Edit Fields" at bounding box center [298, 93] width 282 height 33
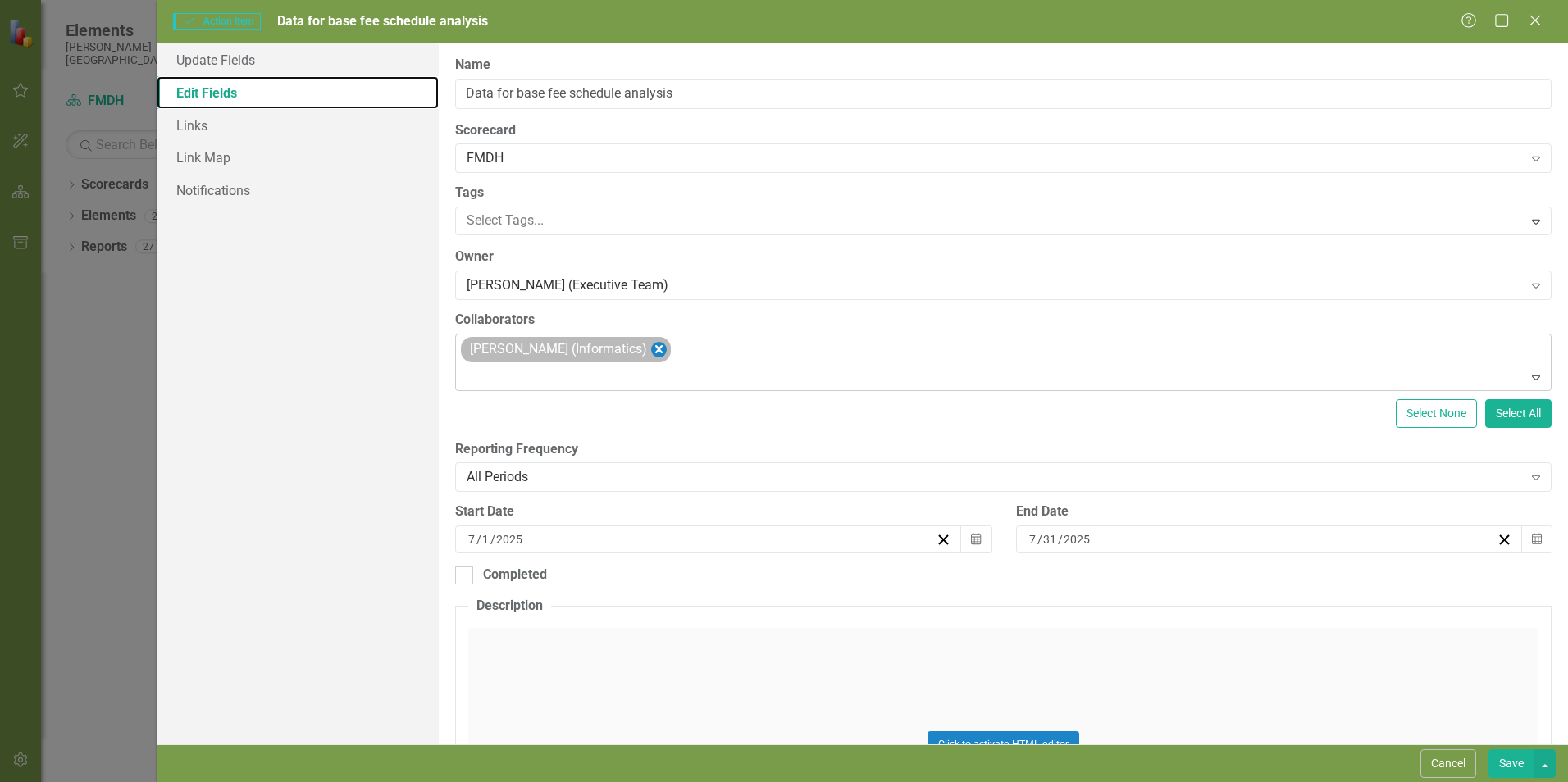
click at [663, 347] on icon "Remove Samantha Handley (Informatics)" at bounding box center [658, 349] width 7 height 8
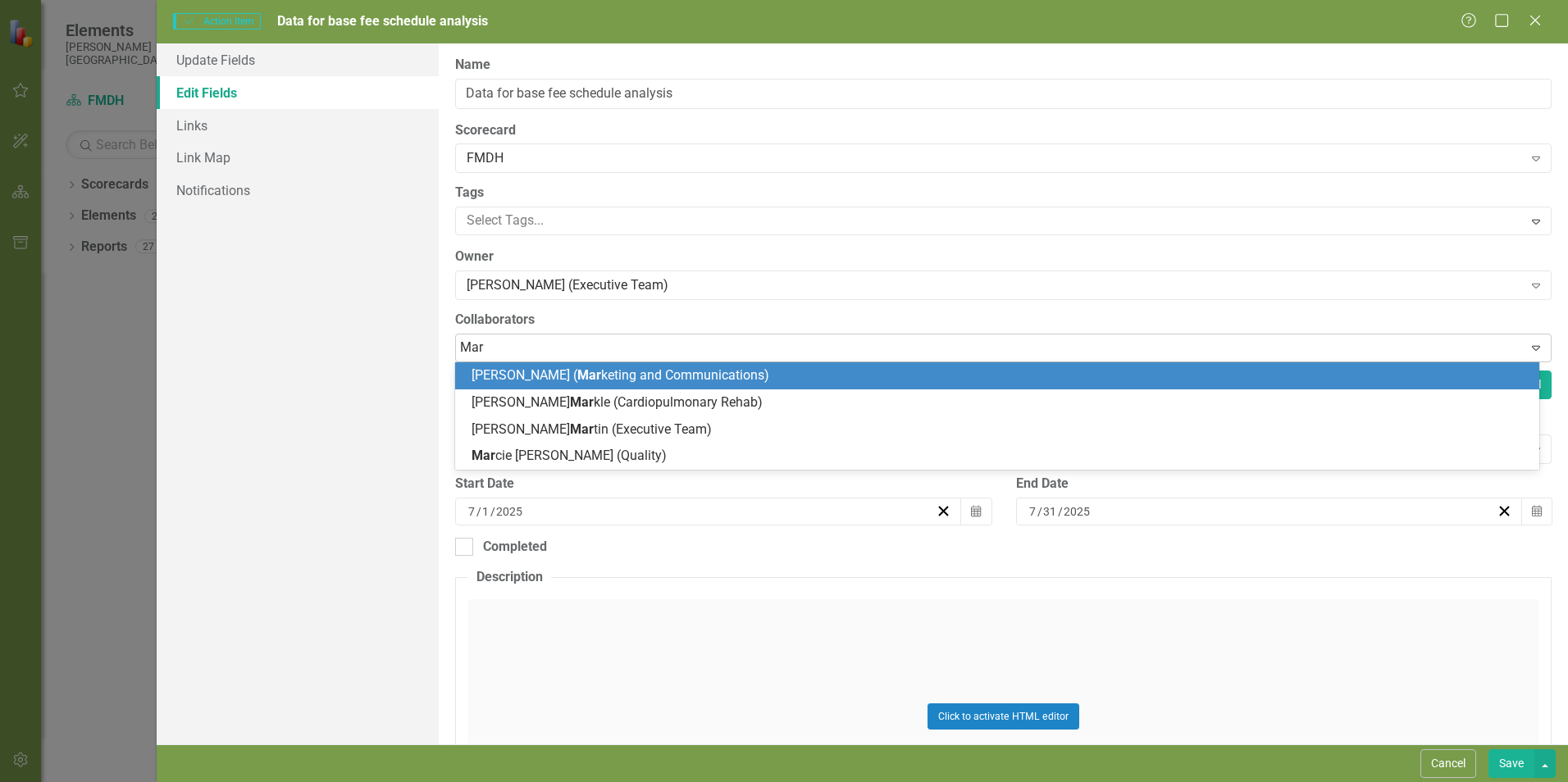
type input "[PERSON_NAME]"
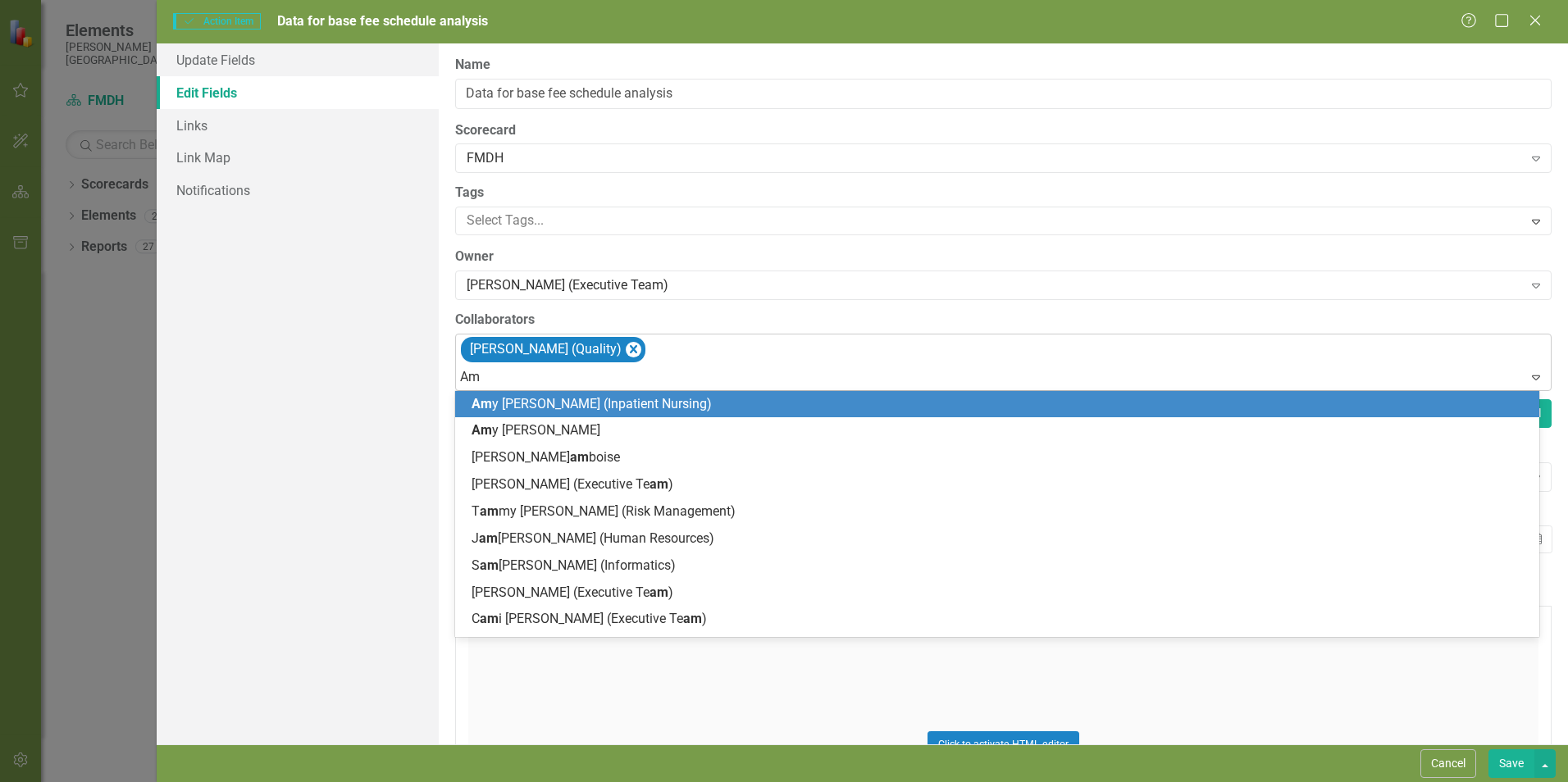
type input "[PERSON_NAME]"
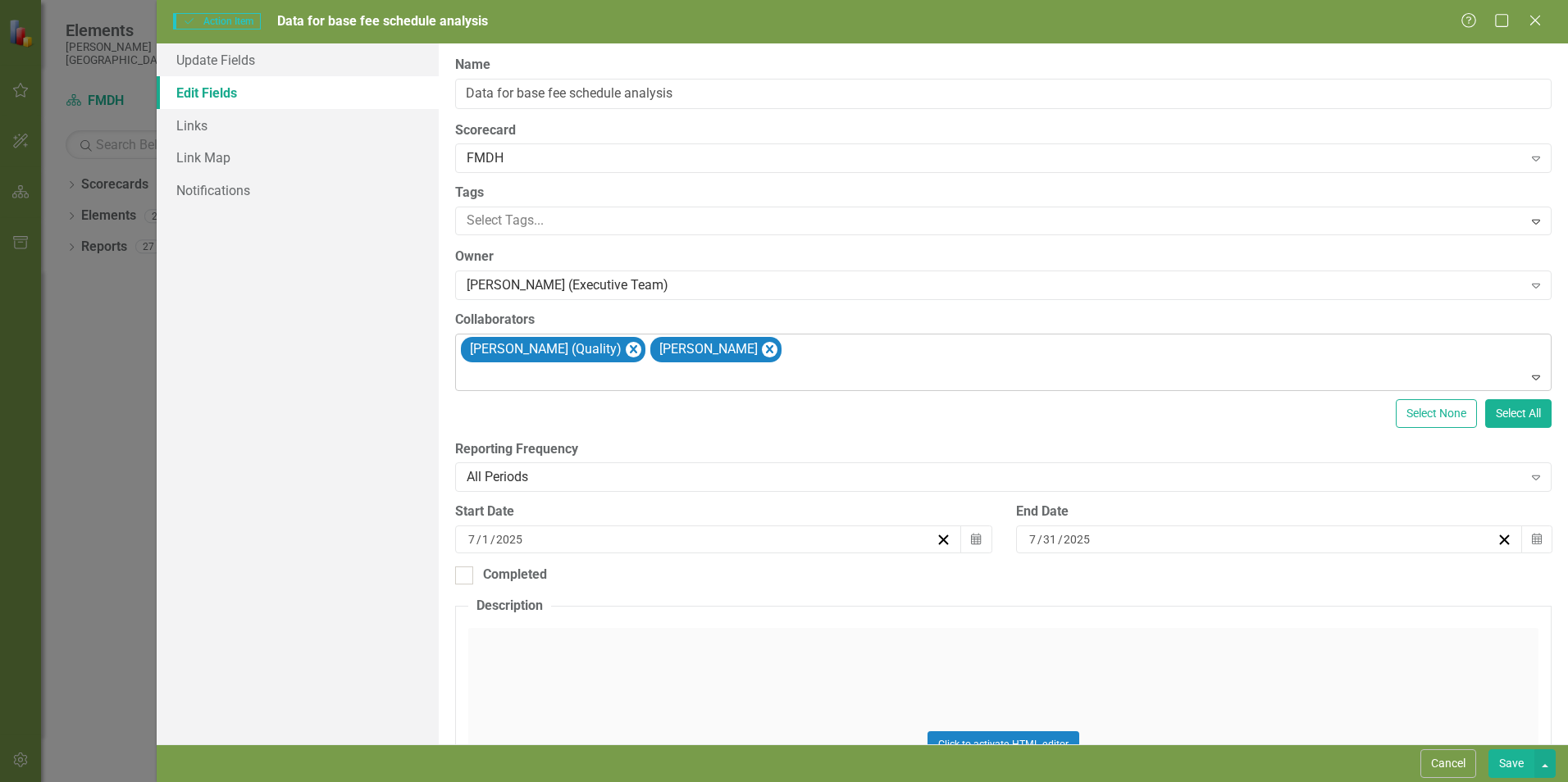
scroll to position [82, 0]
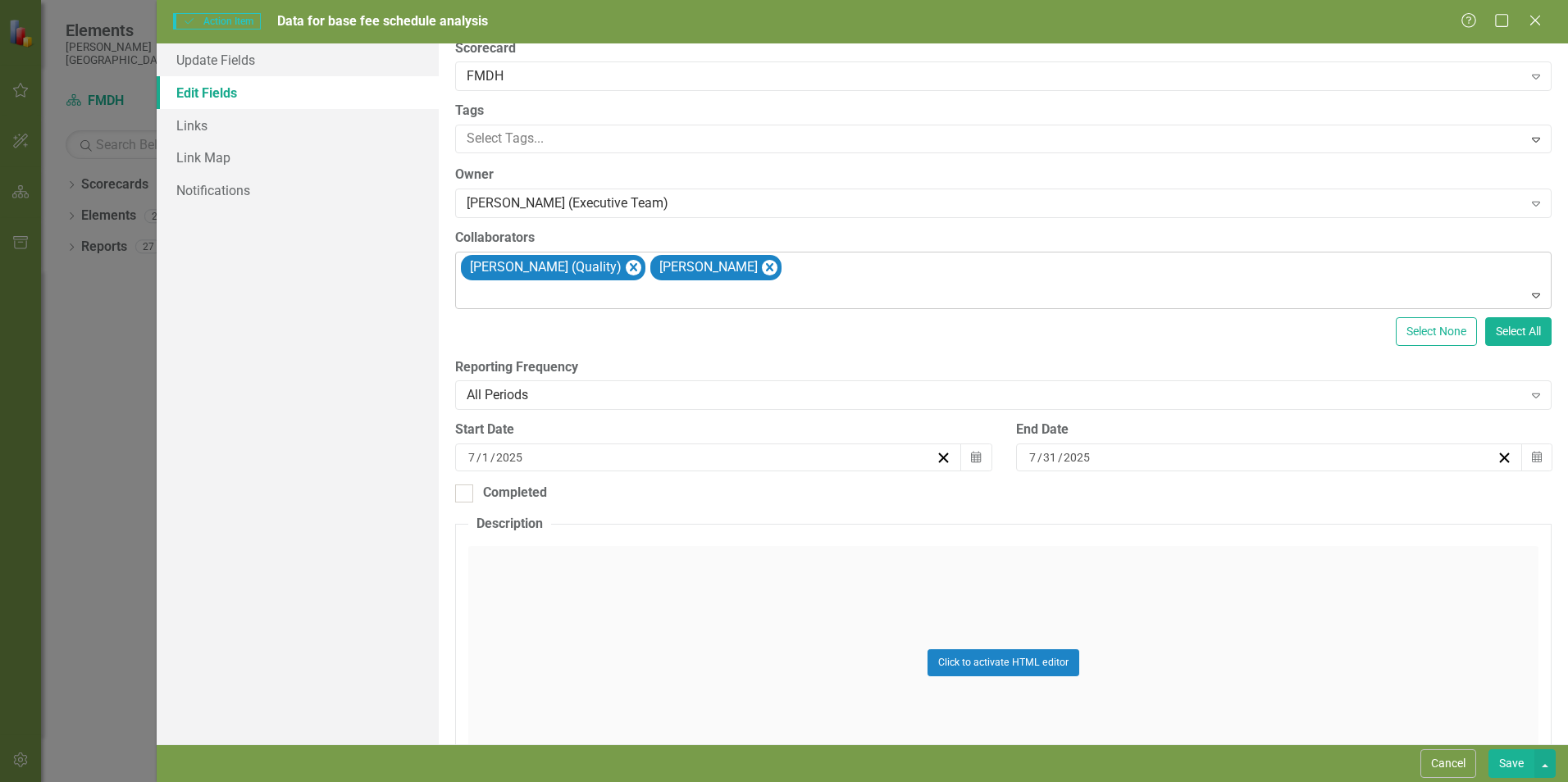
click at [860, 571] on div "Click to activate HTML editor" at bounding box center [1003, 663] width 1070 height 234
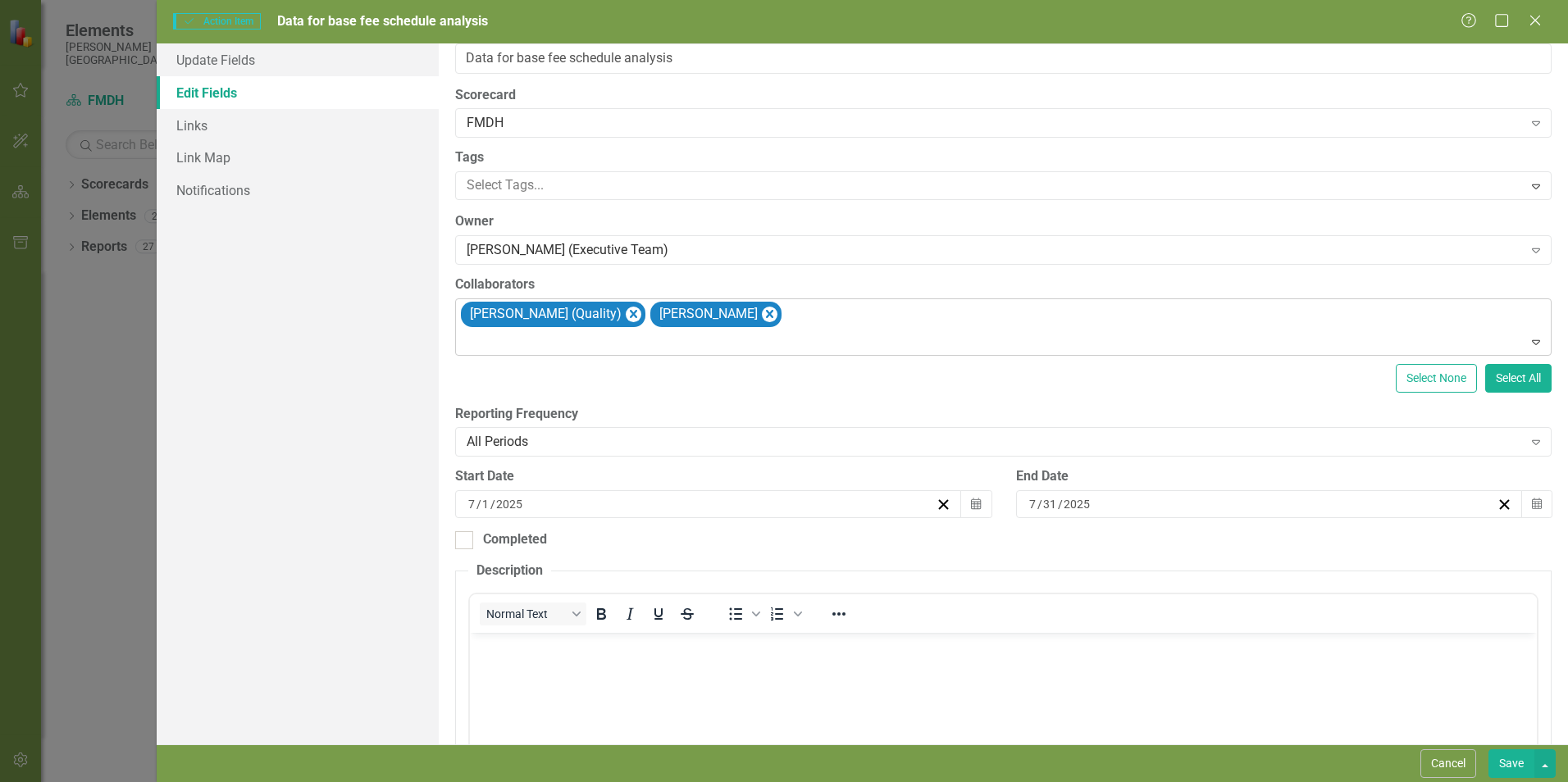
scroll to position [0, 0]
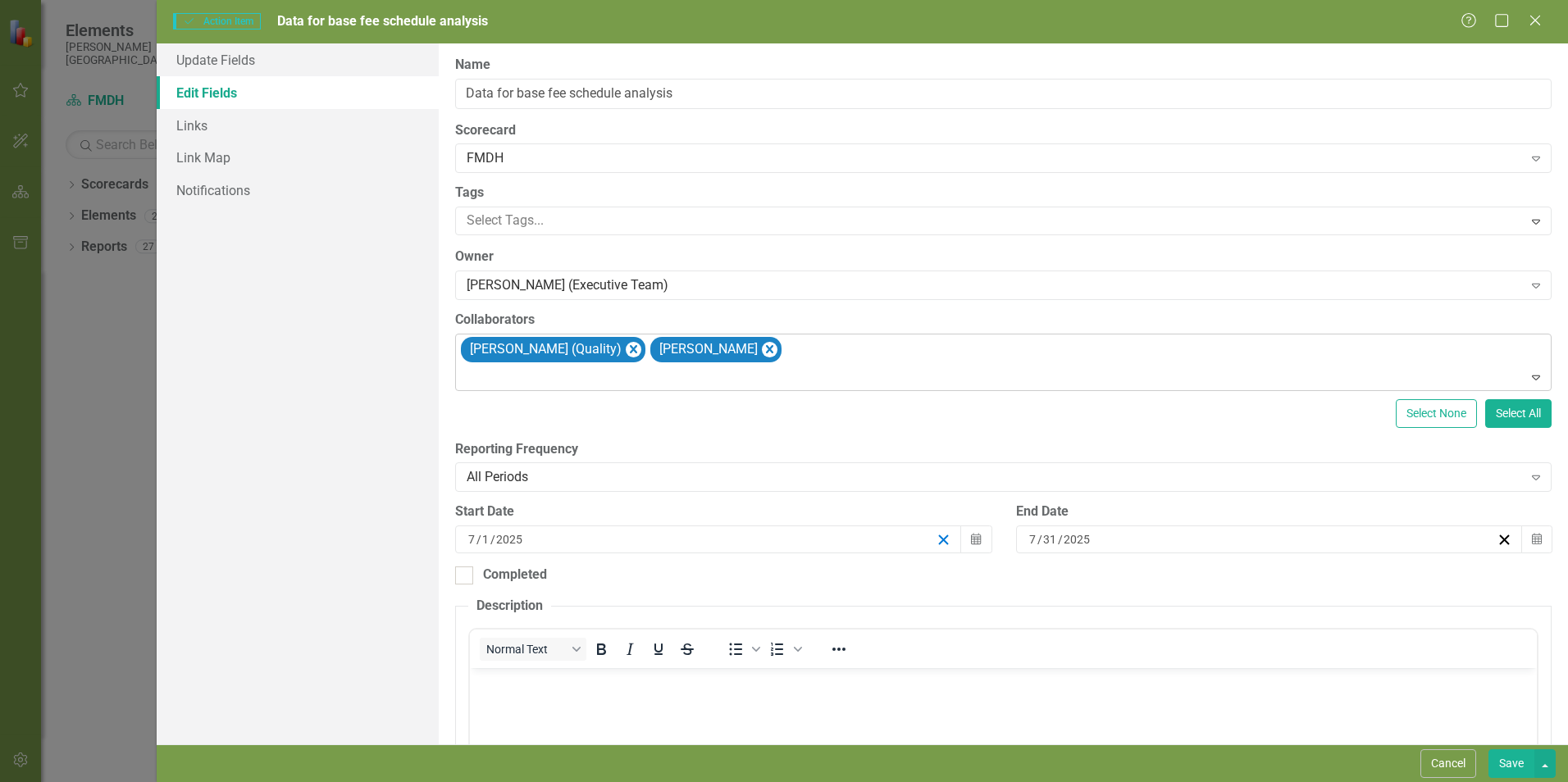
click at [939, 541] on line "button" at bounding box center [943, 540] width 9 height 9
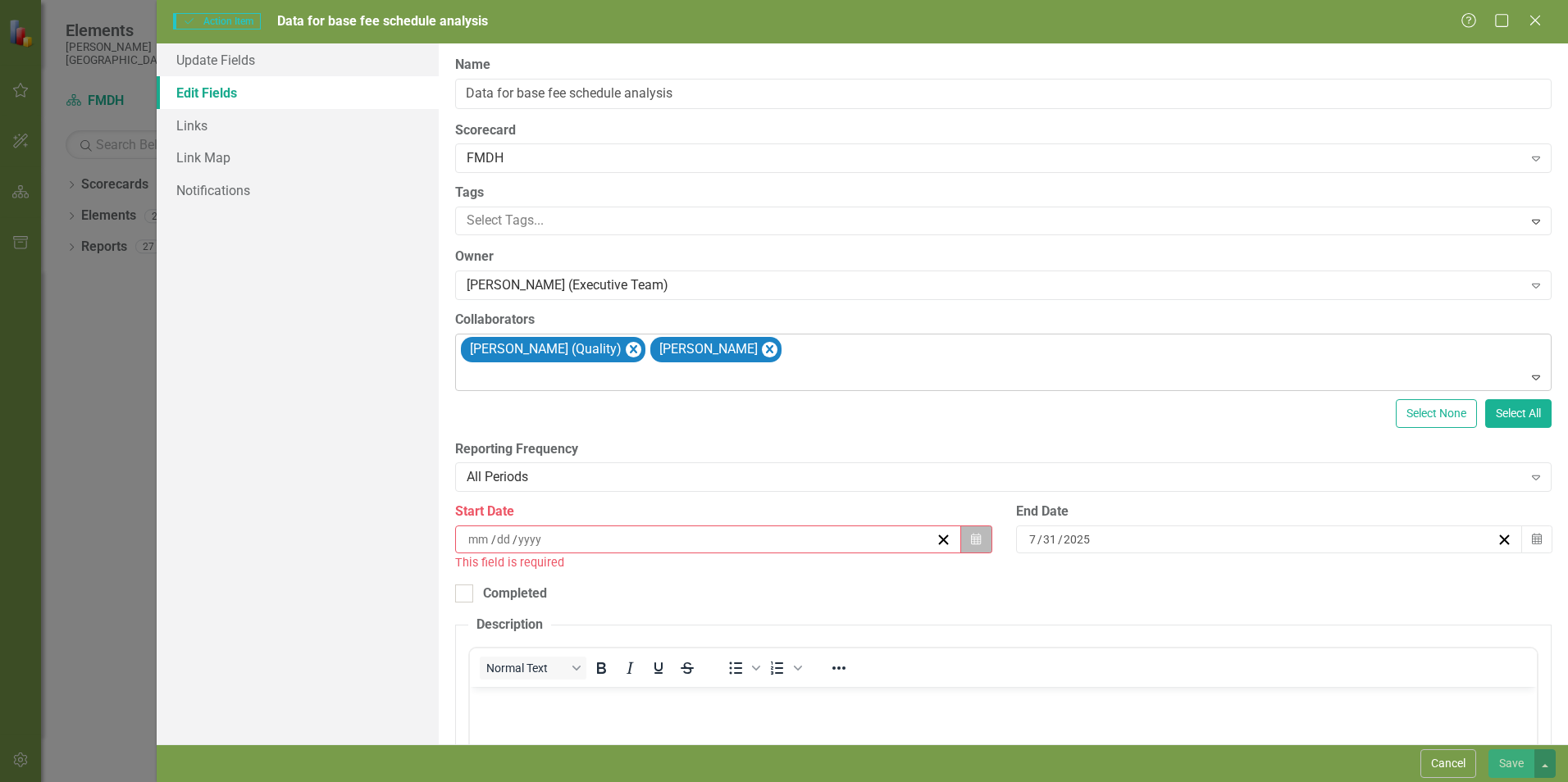
click at [970, 543] on icon "Calendar" at bounding box center [975, 540] width 10 height 11
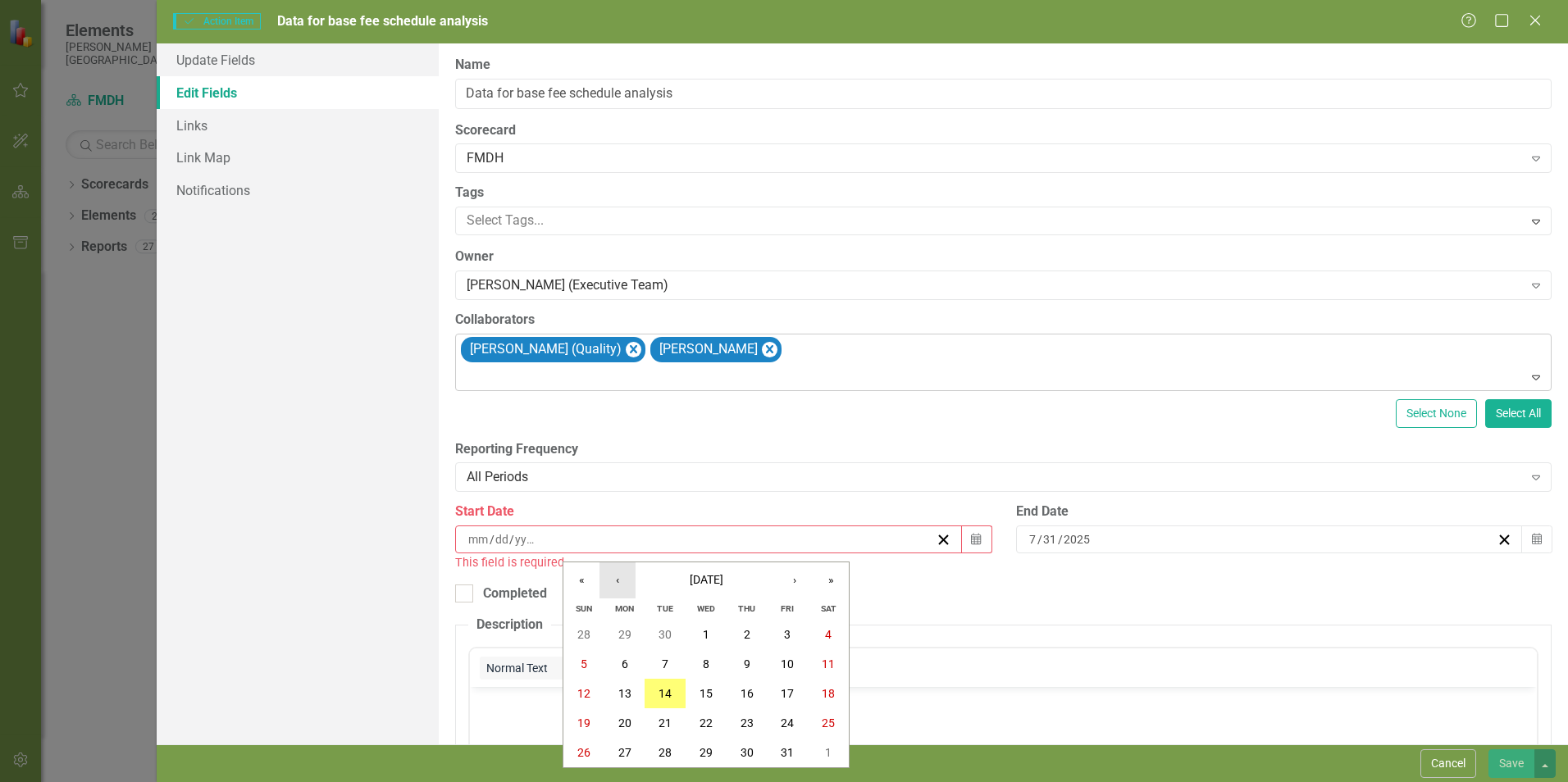
click at [617, 582] on button "‹" at bounding box center [617, 580] width 36 height 36
click at [629, 638] on button "1" at bounding box center [625, 634] width 41 height 29
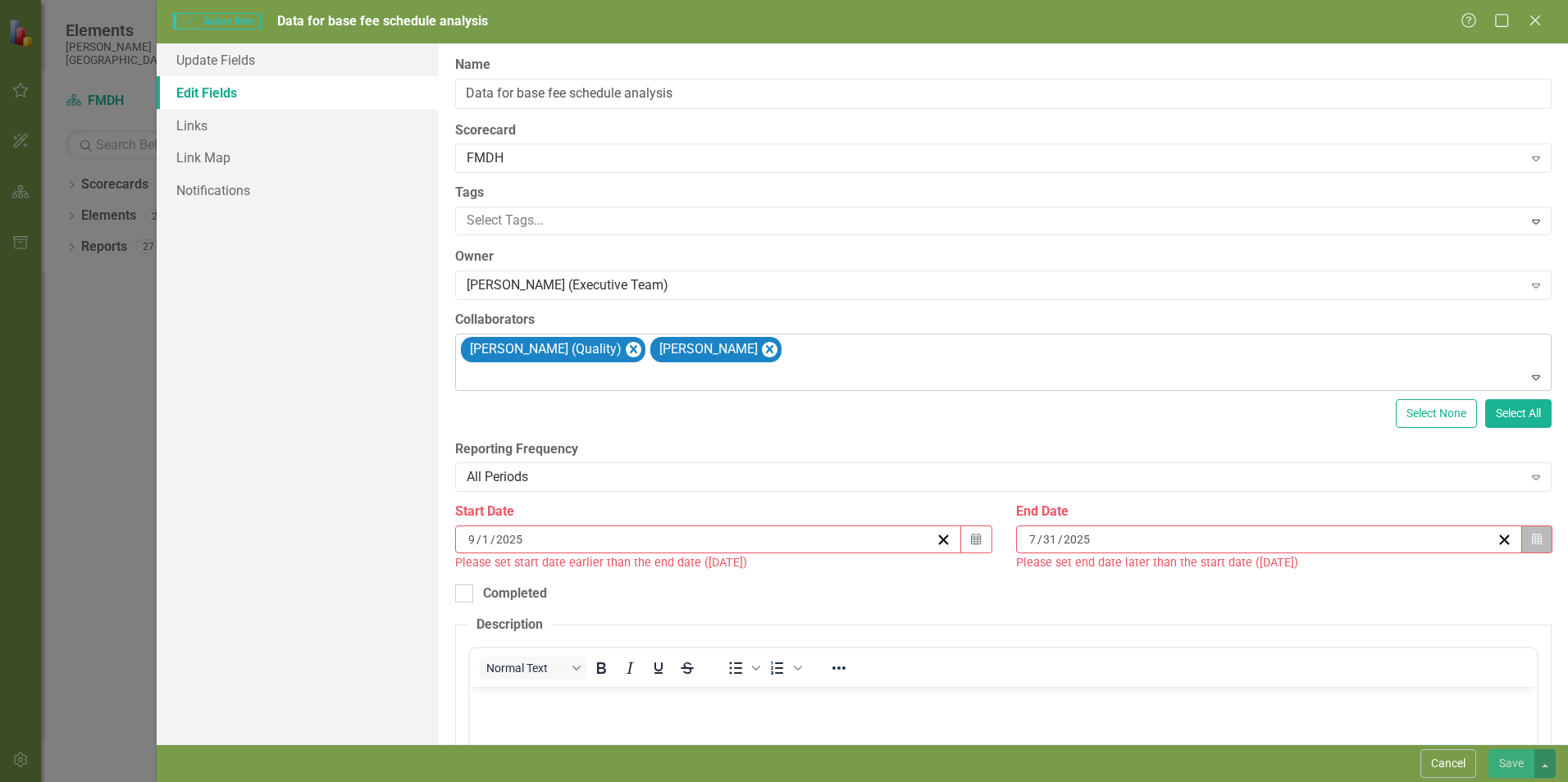
click at [1532, 542] on icon "button" at bounding box center [1536, 539] width 10 height 11
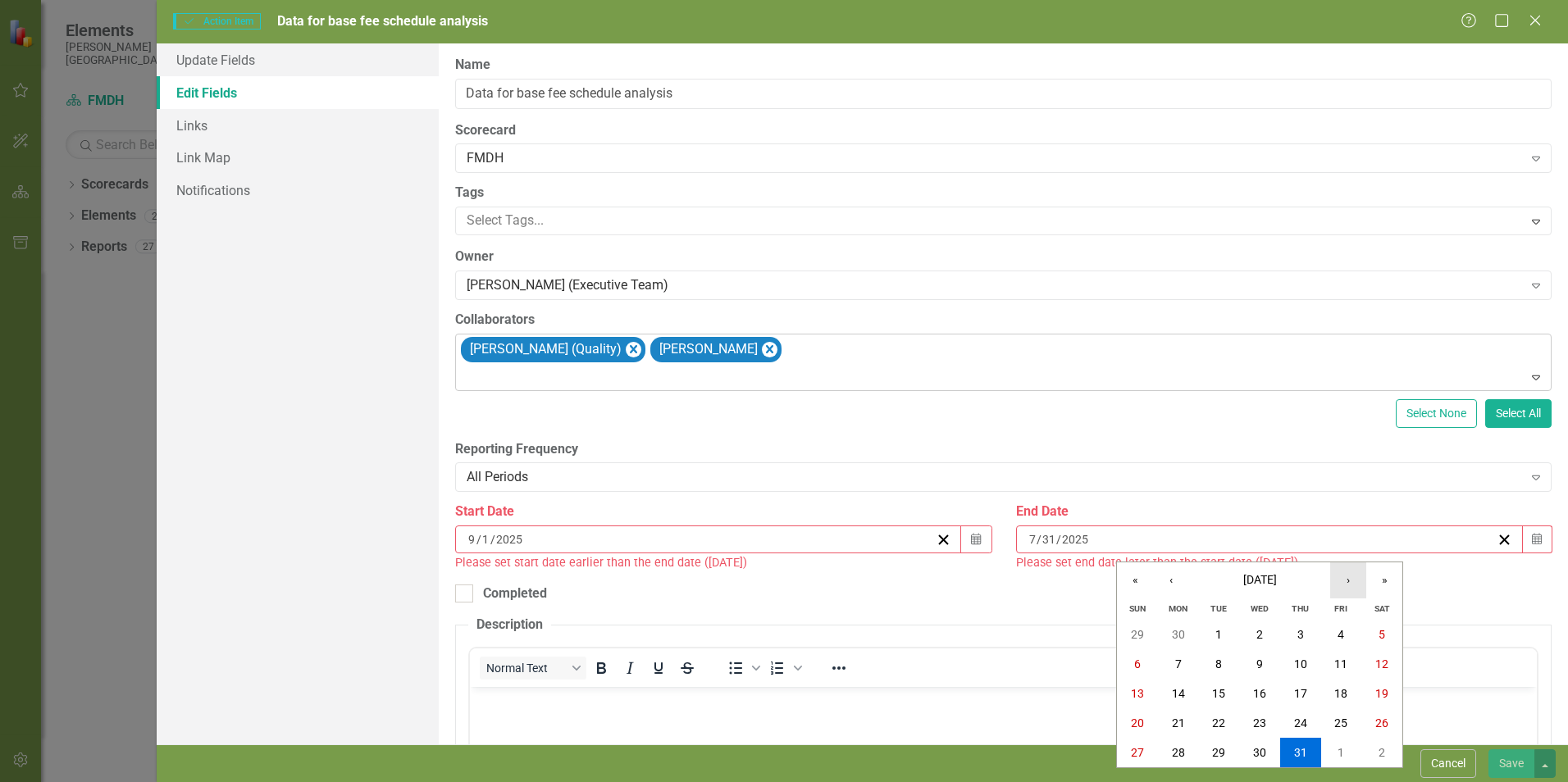
click at [1347, 584] on button "›" at bounding box center [1348, 580] width 36 height 36
click at [1217, 754] on abbr "30" at bounding box center [1218, 753] width 13 height 13
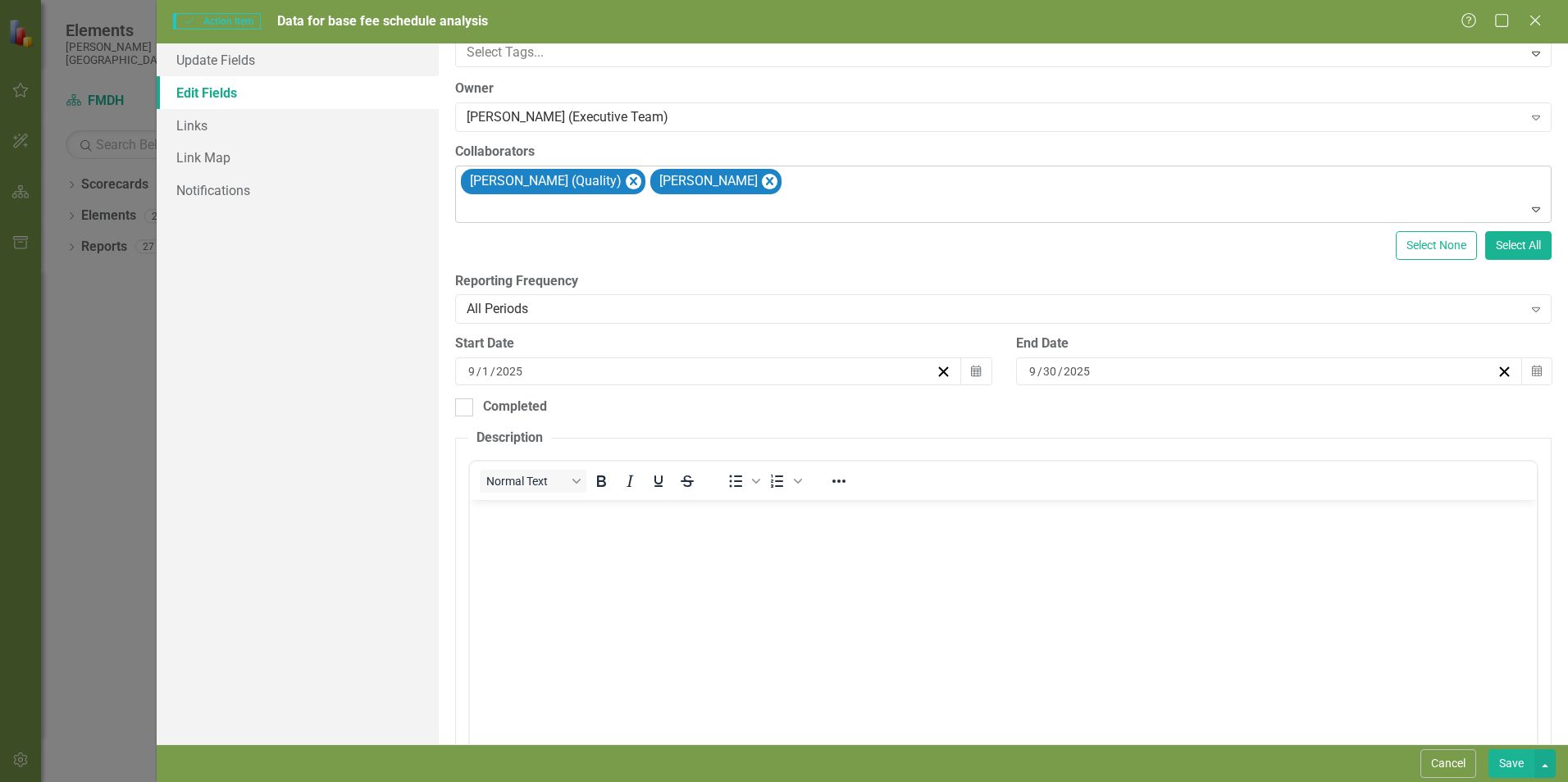
scroll to position [196, 0]
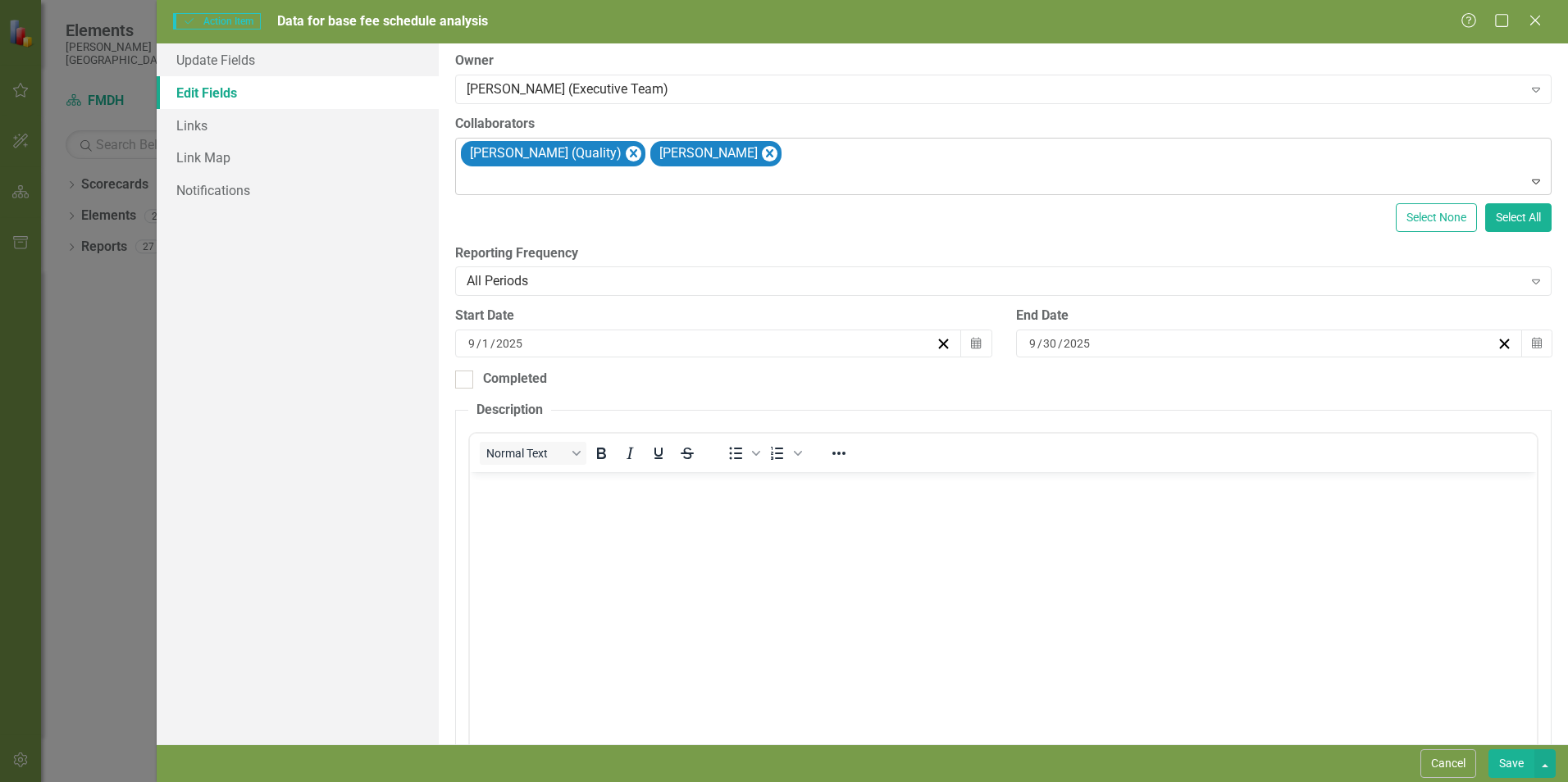
click at [1512, 774] on button "Save" at bounding box center [1511, 763] width 46 height 29
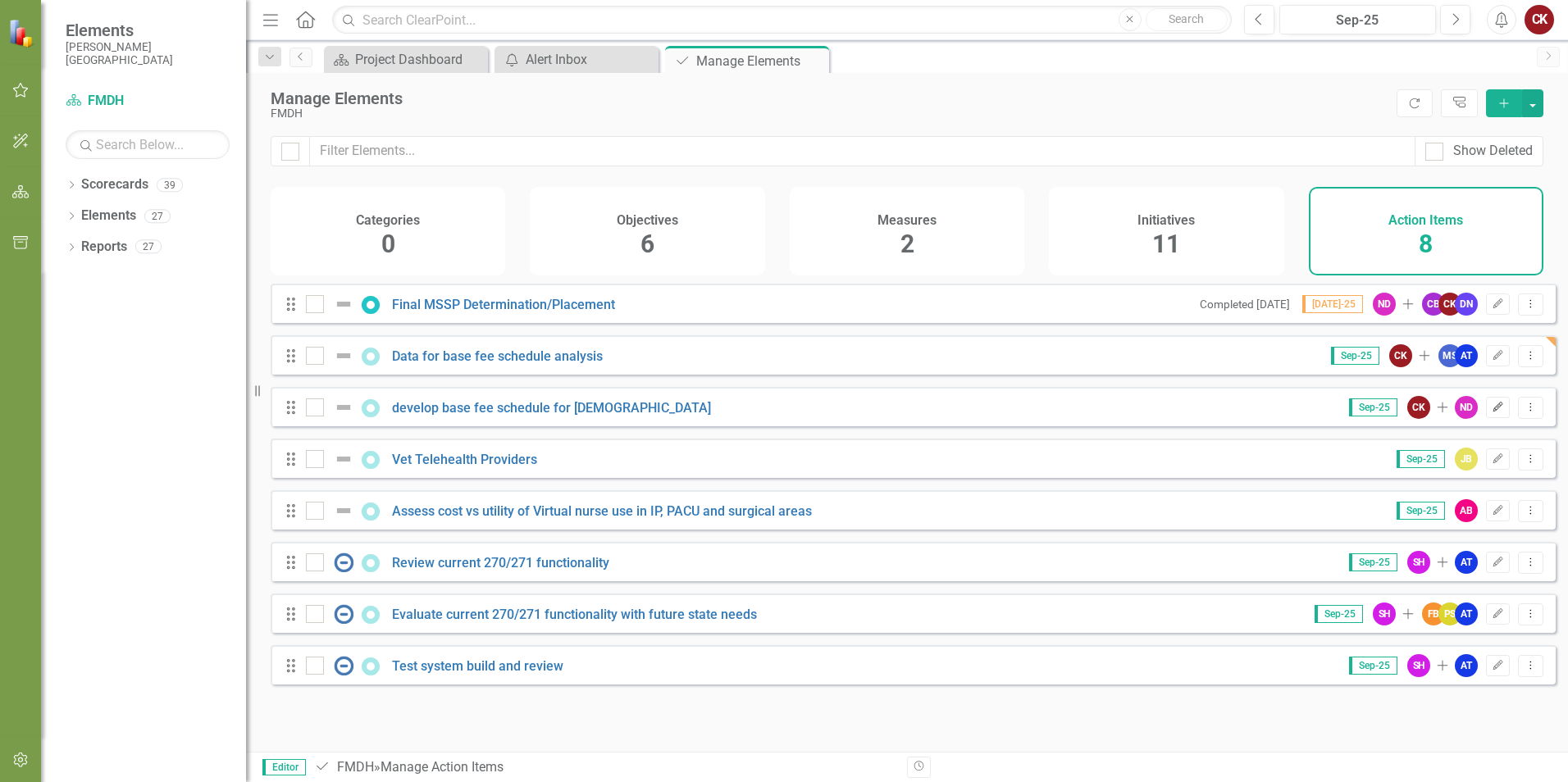
click at [1491, 413] on icon "Edit" at bounding box center [1497, 407] width 12 height 10
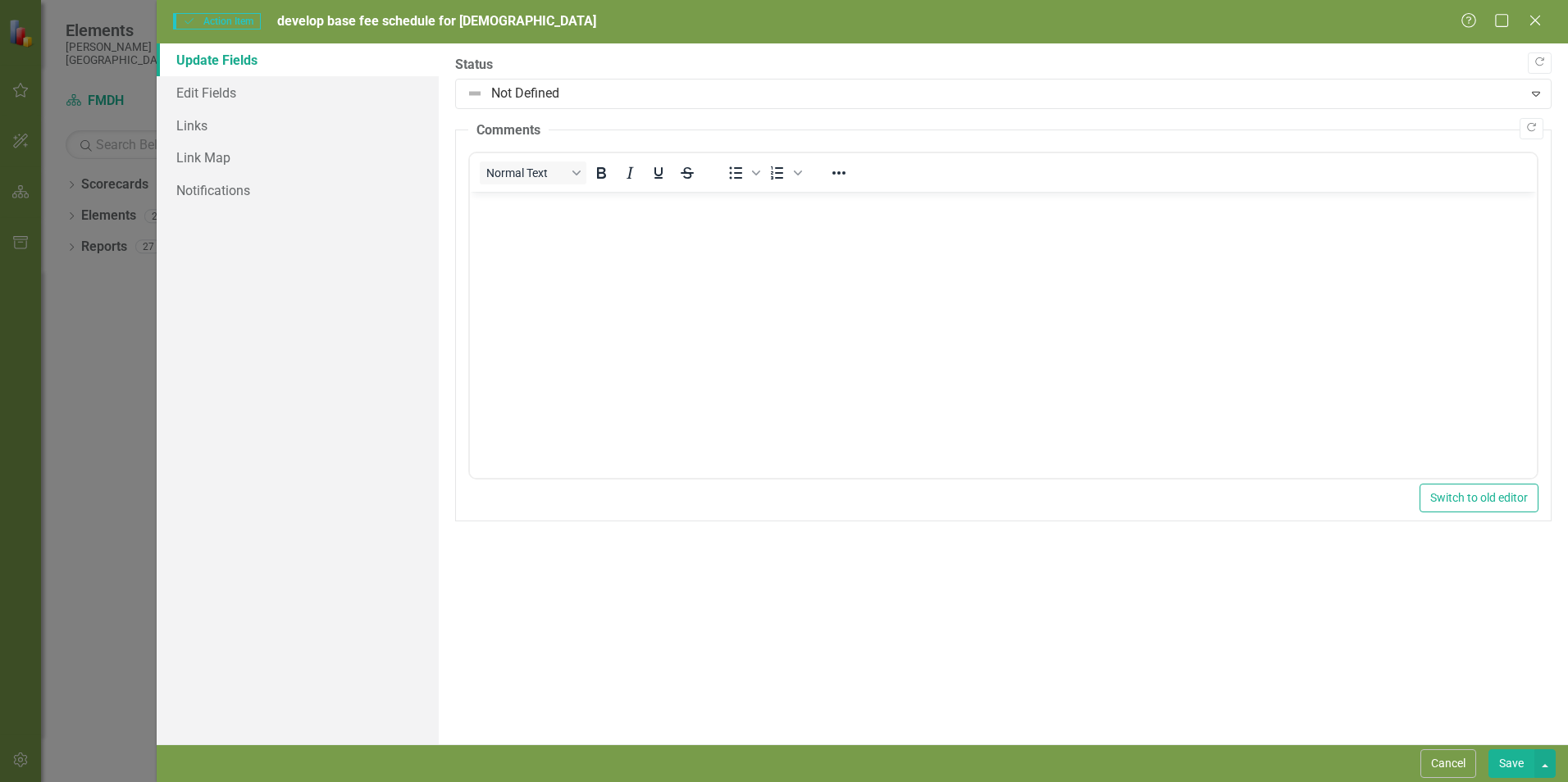
scroll to position [0, 0]
click at [244, 93] on link "Edit Fields" at bounding box center [298, 93] width 282 height 33
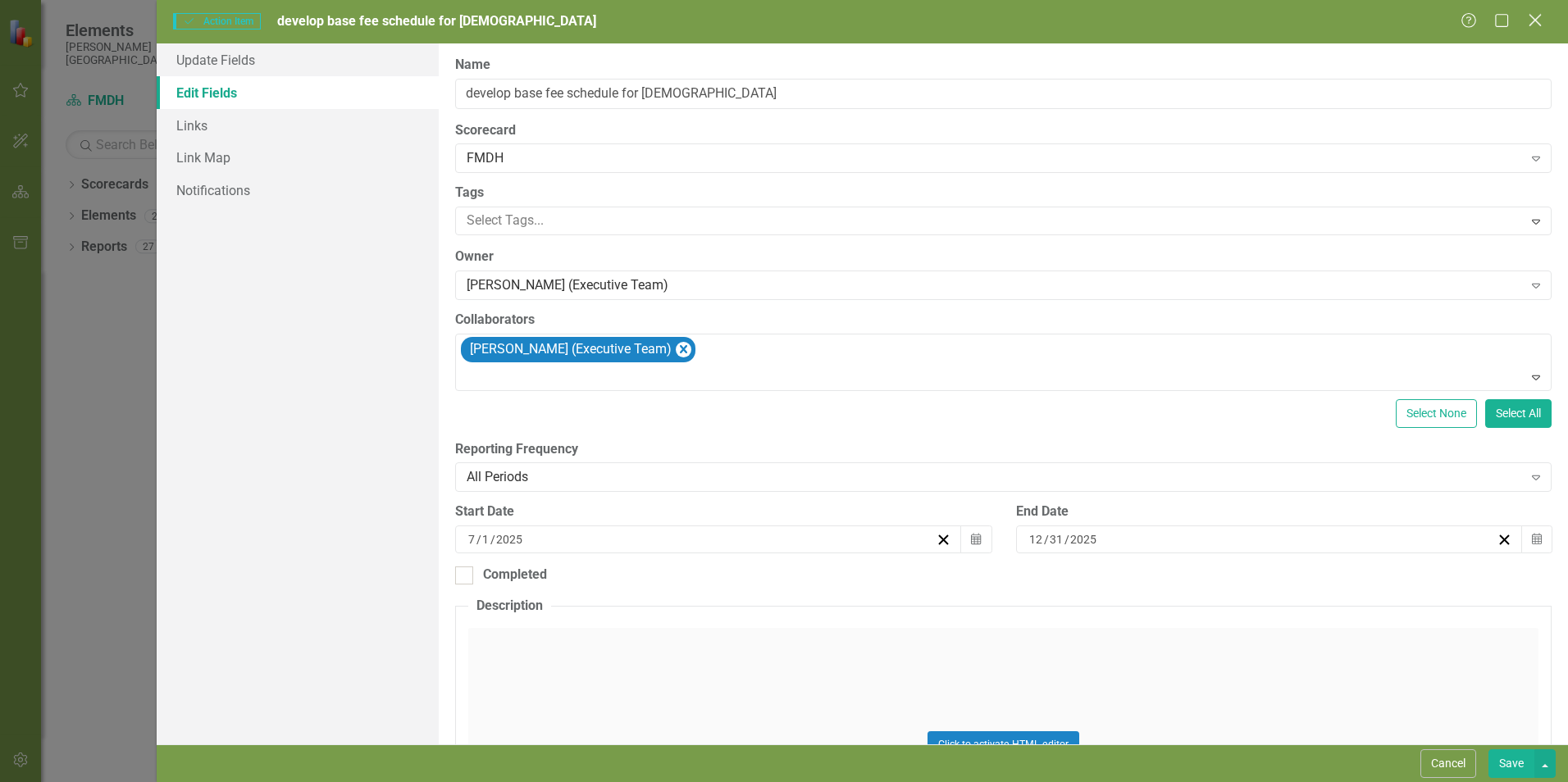
click at [1536, 22] on icon at bounding box center [1535, 20] width 12 height 12
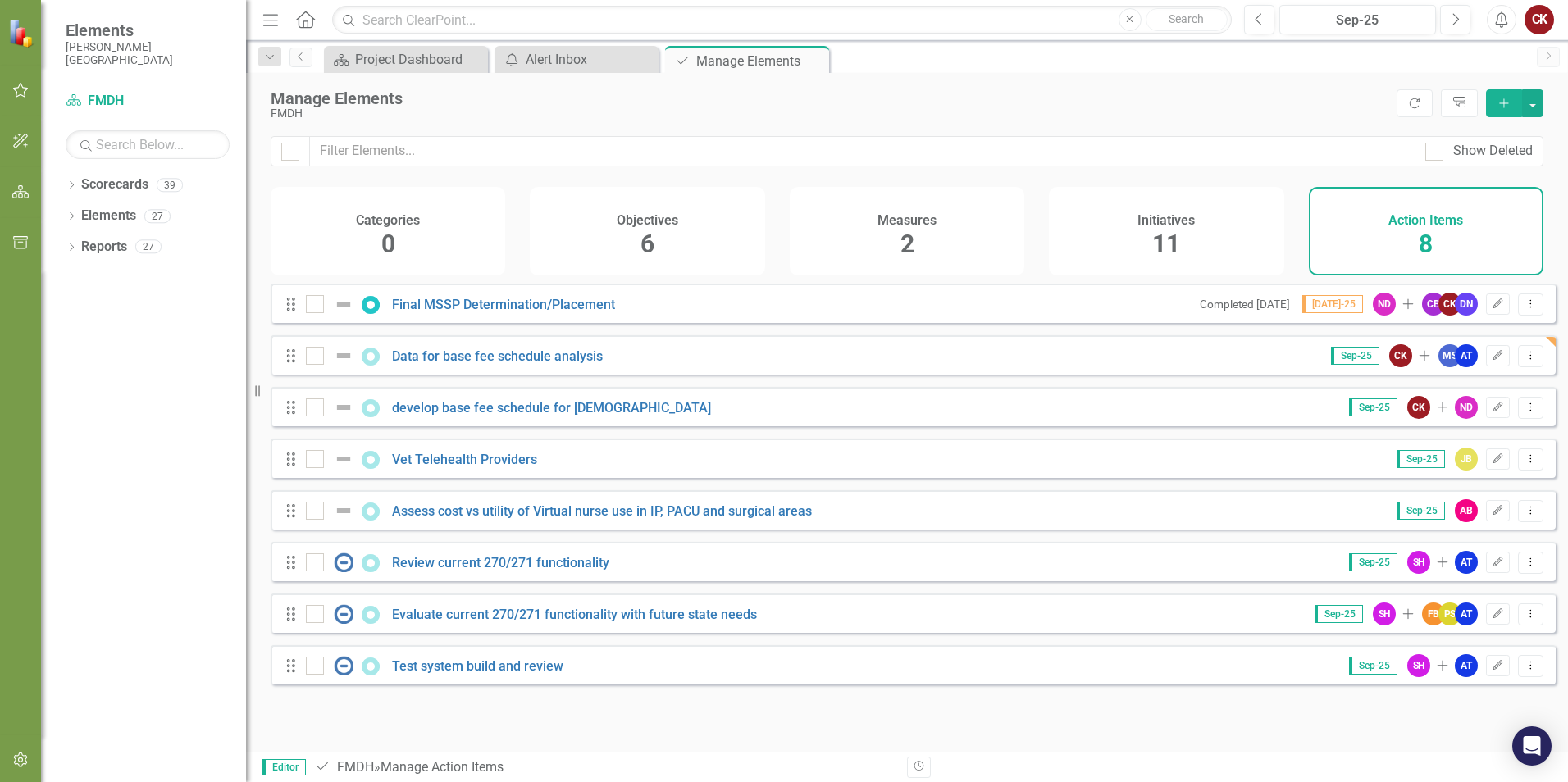
click at [290, 416] on icon "Drag" at bounding box center [291, 407] width 21 height 17
click at [1523, 413] on icon "Dropdown Menu" at bounding box center [1530, 407] width 14 height 11
click at [1437, 542] on link "Trash Delete Action Item" at bounding box center [1448, 539] width 163 height 30
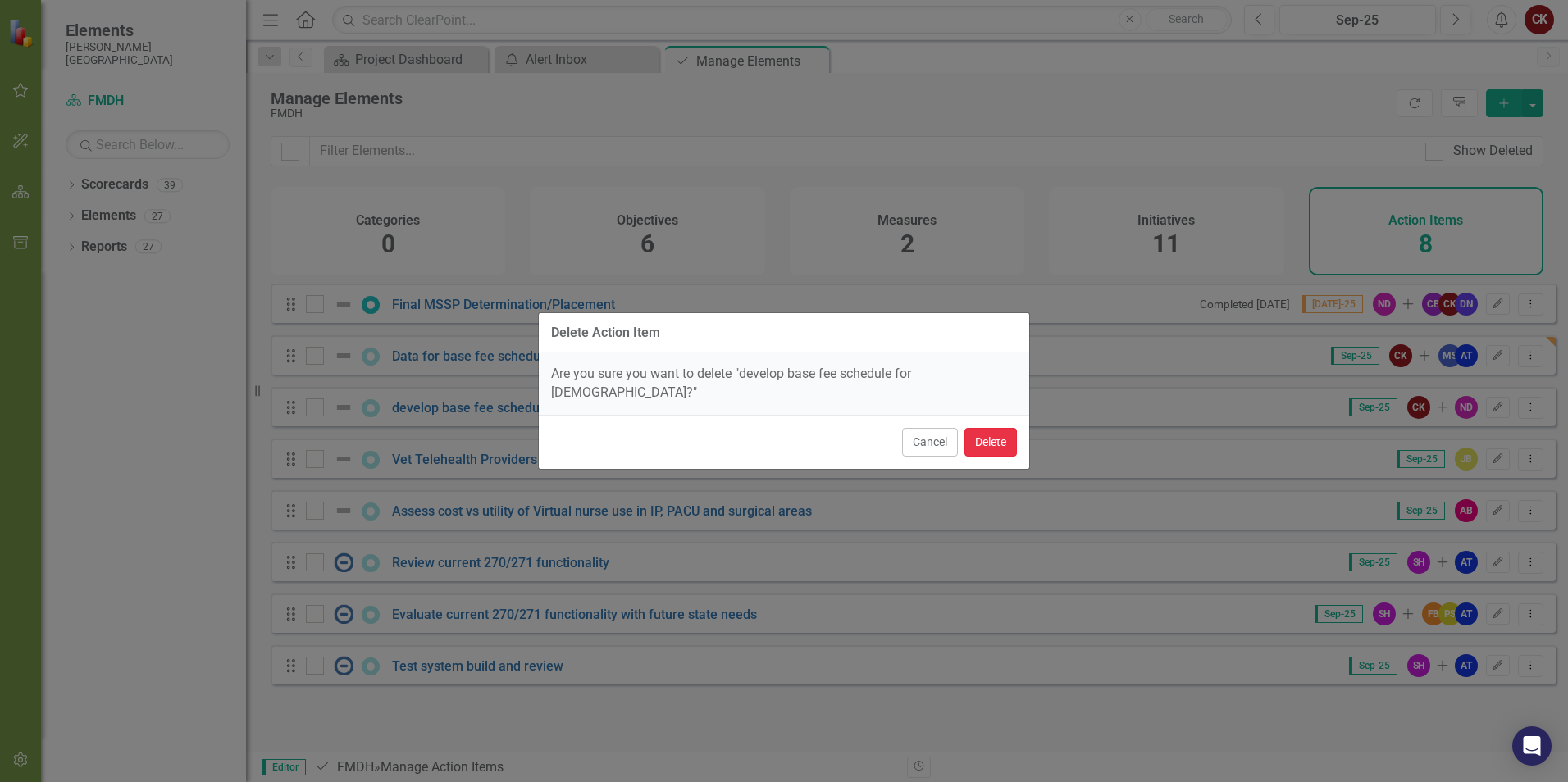
click at [981, 435] on button "Delete" at bounding box center [991, 443] width 53 height 29
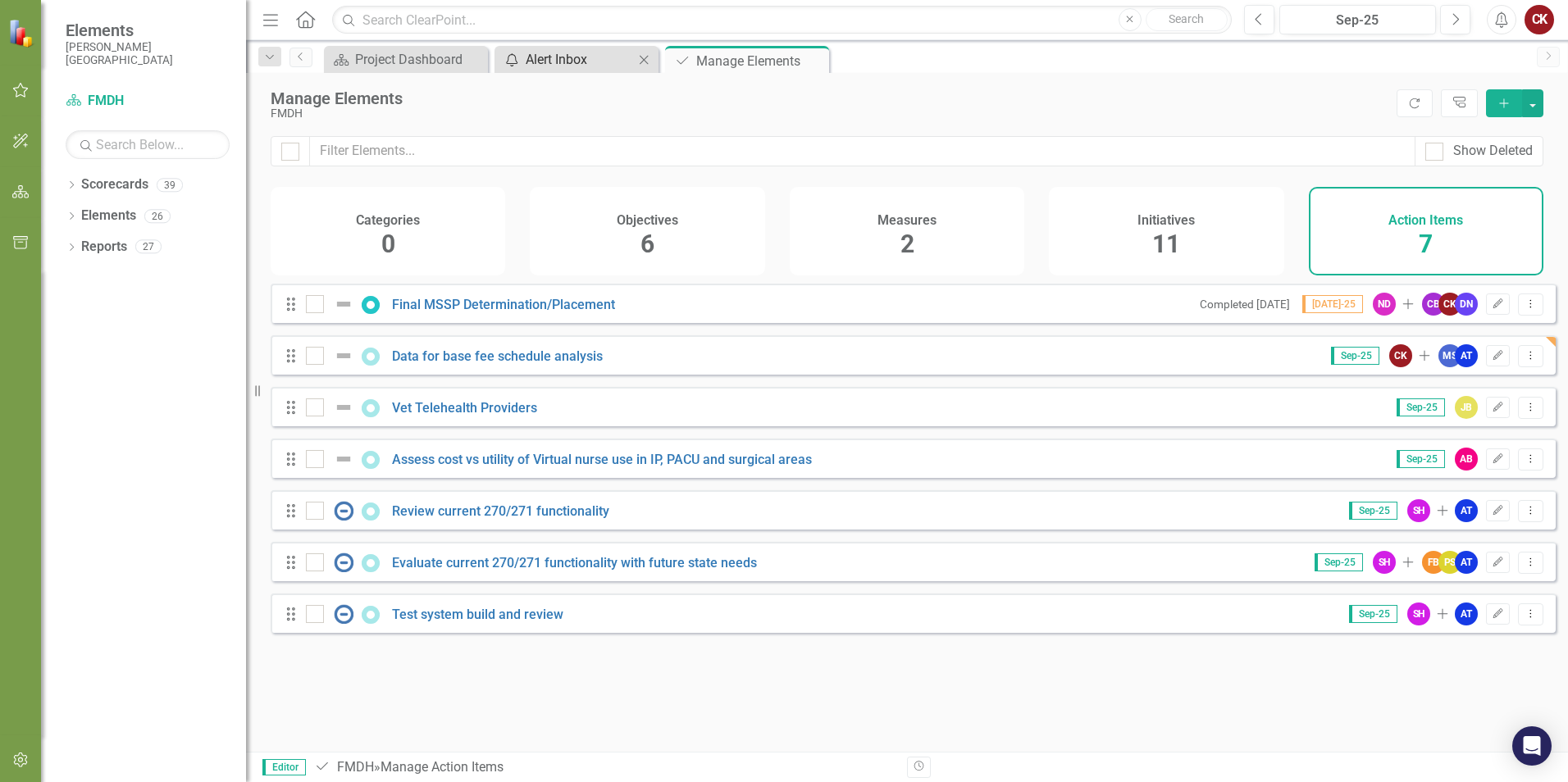
click at [582, 56] on div "Alert Inbox" at bounding box center [579, 59] width 108 height 20
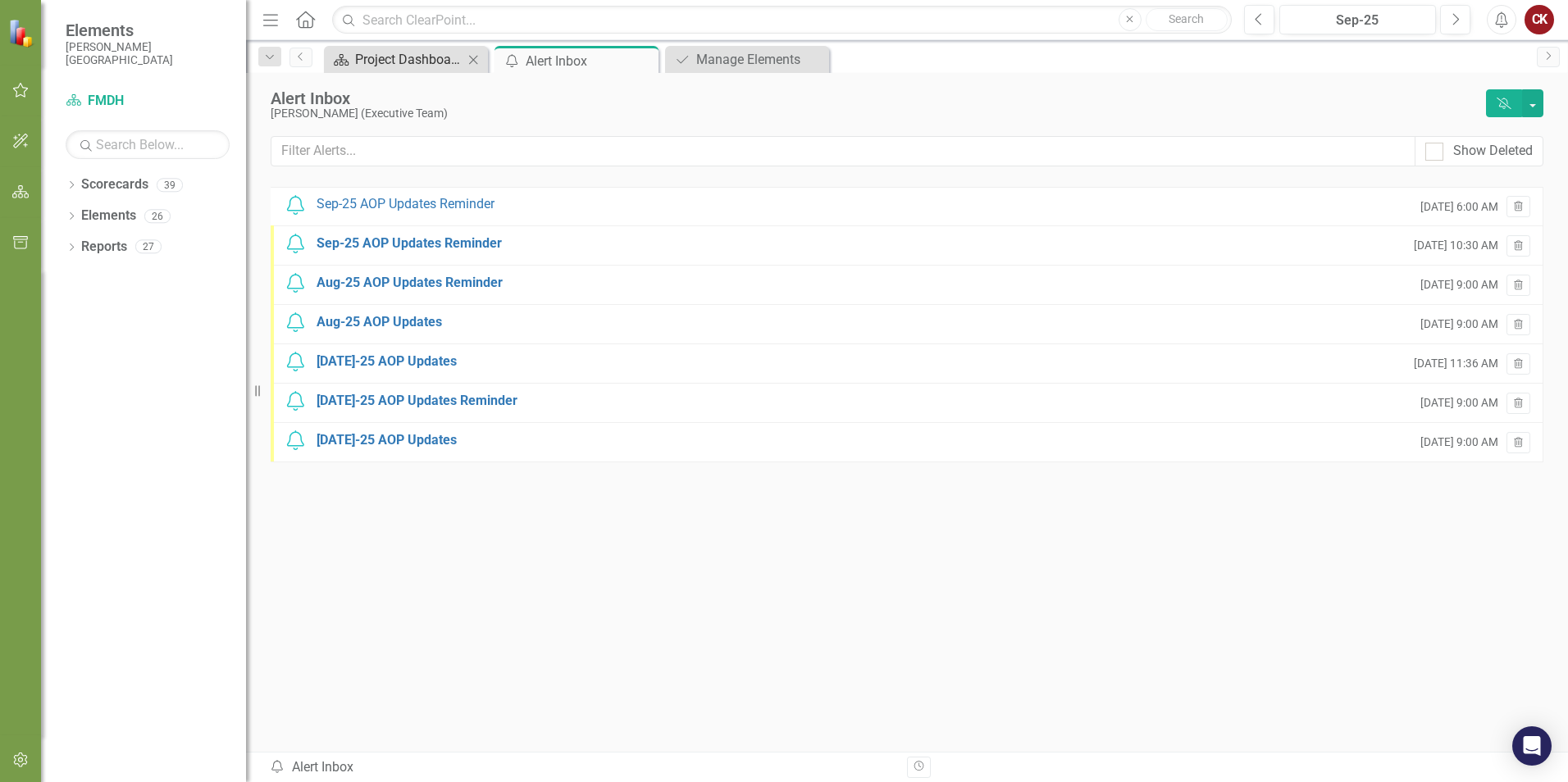
click at [422, 62] on div "Project Dashboard" at bounding box center [409, 59] width 108 height 20
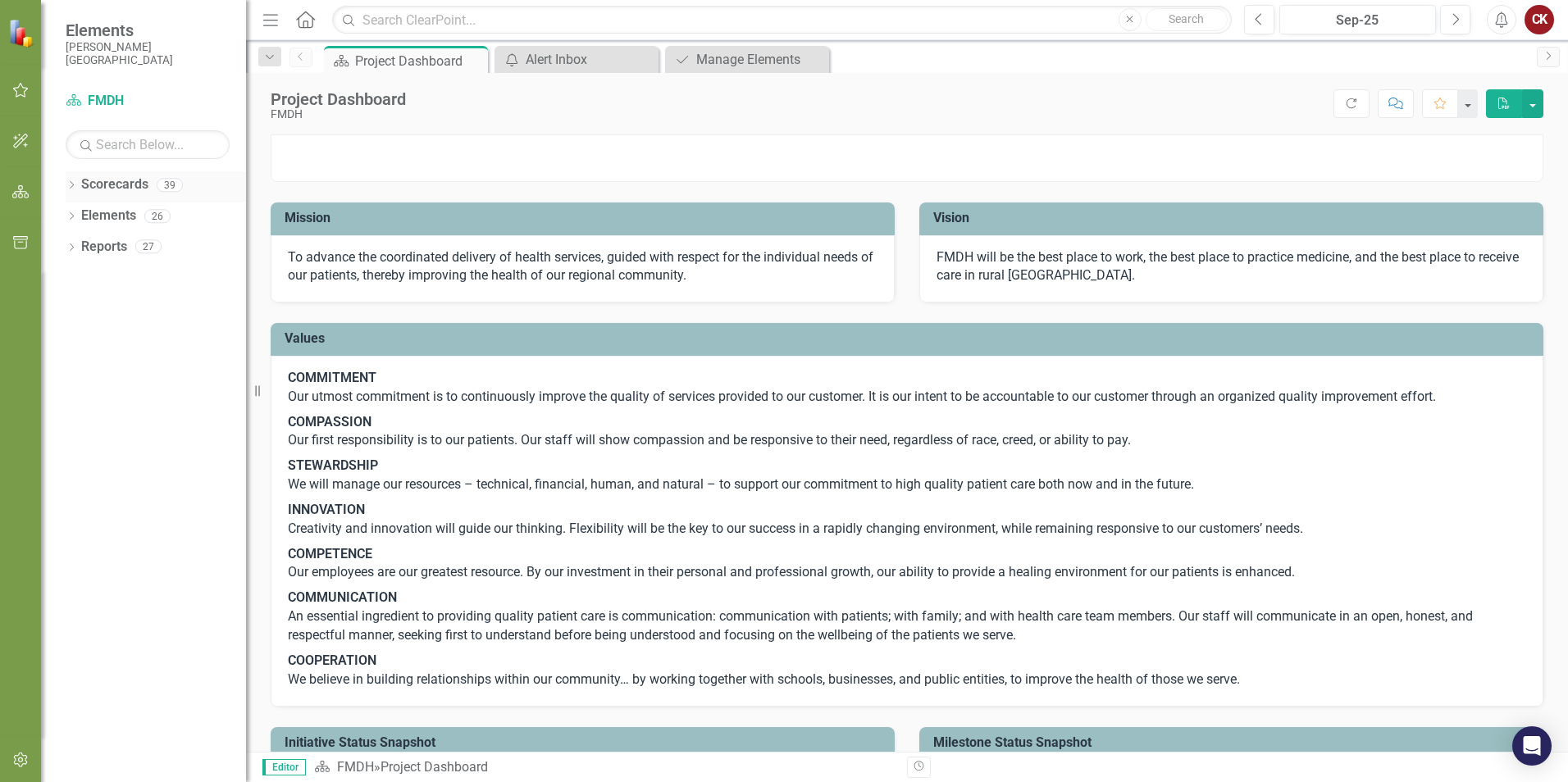
click at [73, 185] on icon at bounding box center [71, 185] width 4 height 7
click at [113, 212] on link "FMDH" at bounding box center [167, 215] width 156 height 19
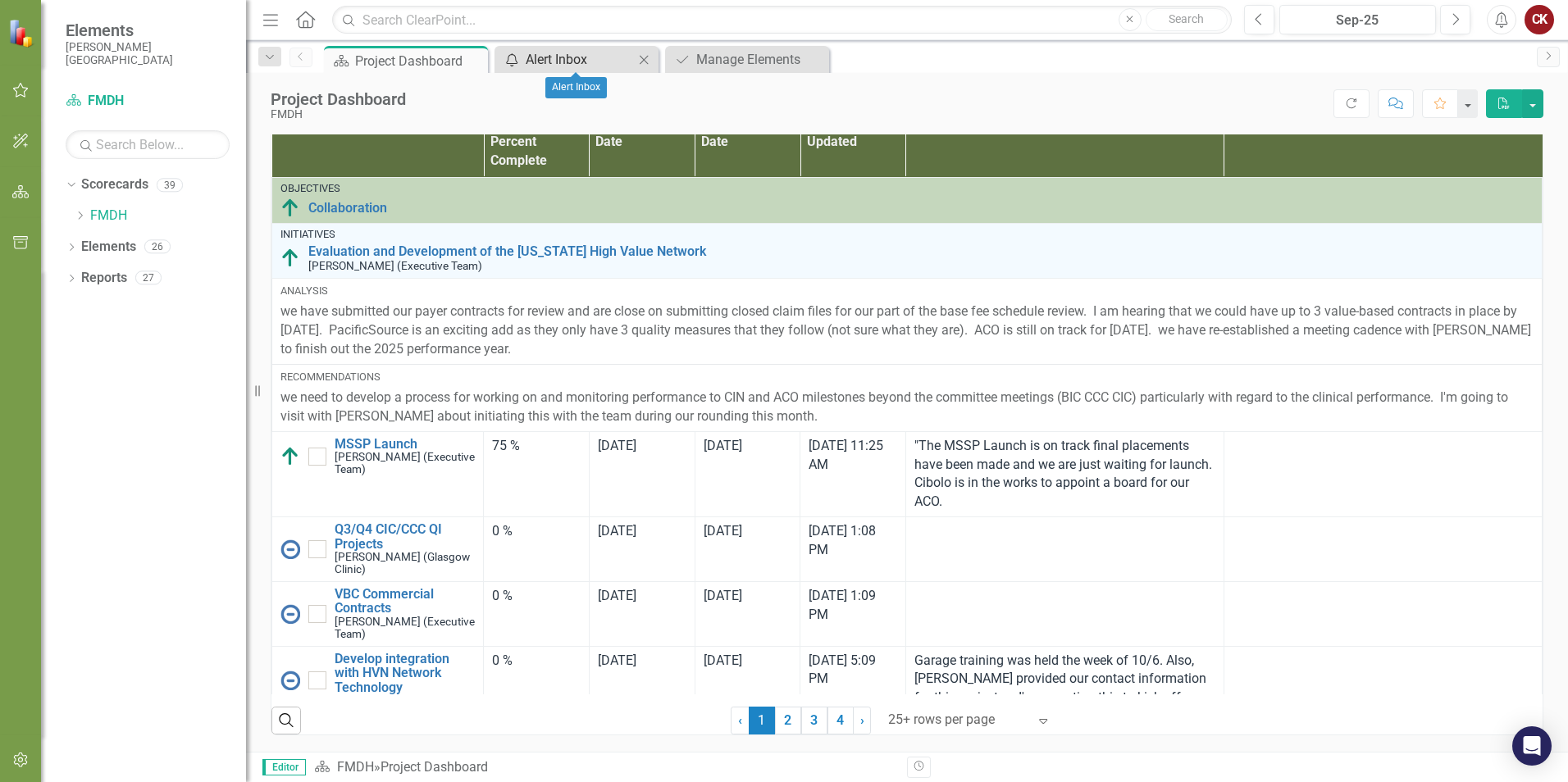
click at [605, 68] on div "Alert Inbox" at bounding box center [579, 59] width 108 height 20
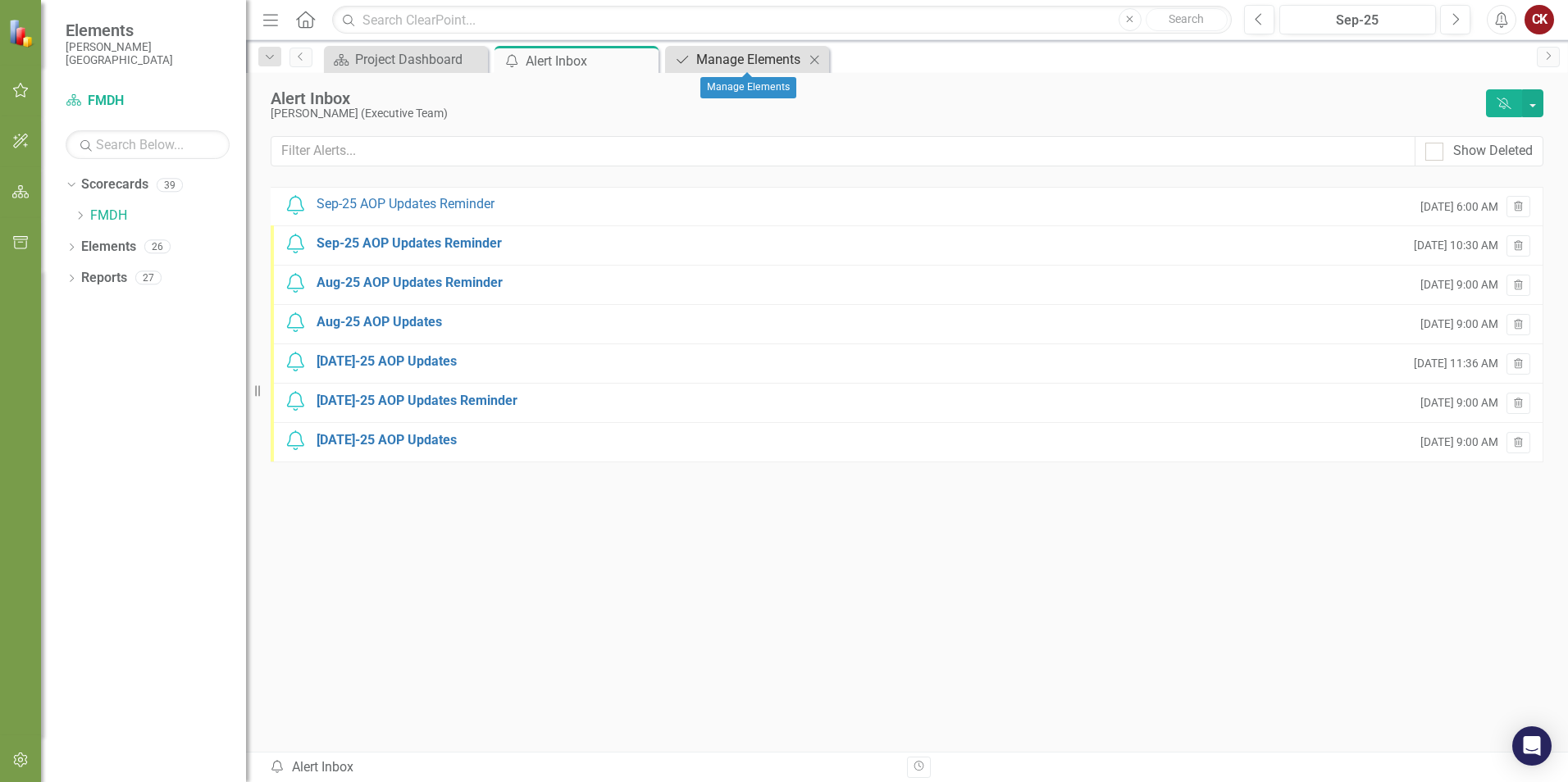
click at [732, 63] on div "Manage Elements" at bounding box center [750, 59] width 108 height 20
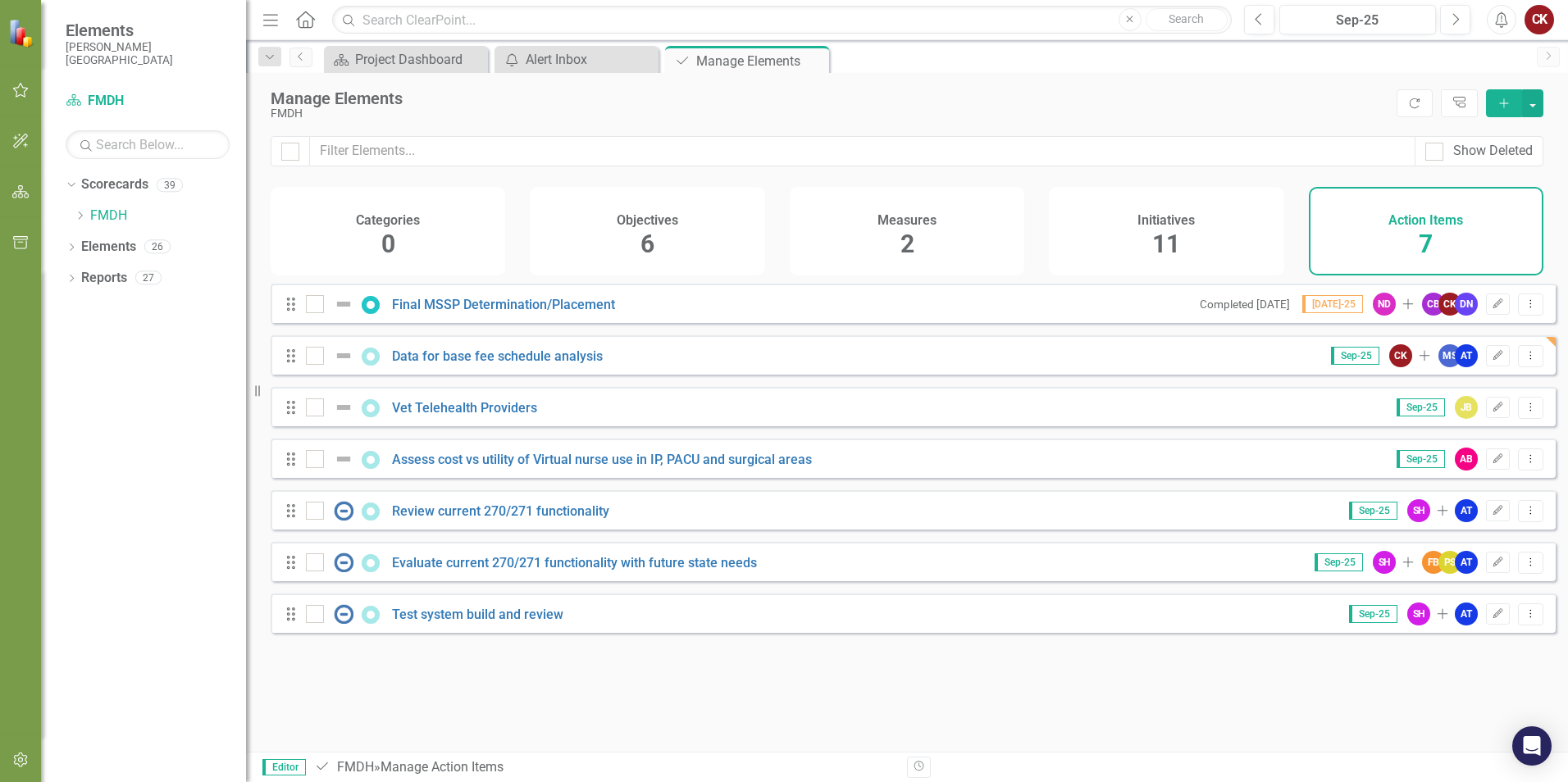
click at [1386, 217] on div "Action Items 7" at bounding box center [1426, 231] width 234 height 88
click at [71, 252] on icon "Dropdown" at bounding box center [71, 249] width 11 height 9
click at [160, 371] on link "Action Item Action Items" at bounding box center [137, 370] width 97 height 19
click at [202, 374] on div "7" at bounding box center [208, 371] width 26 height 14
click at [169, 372] on link "Action Item Action Items" at bounding box center [137, 370] width 97 height 19
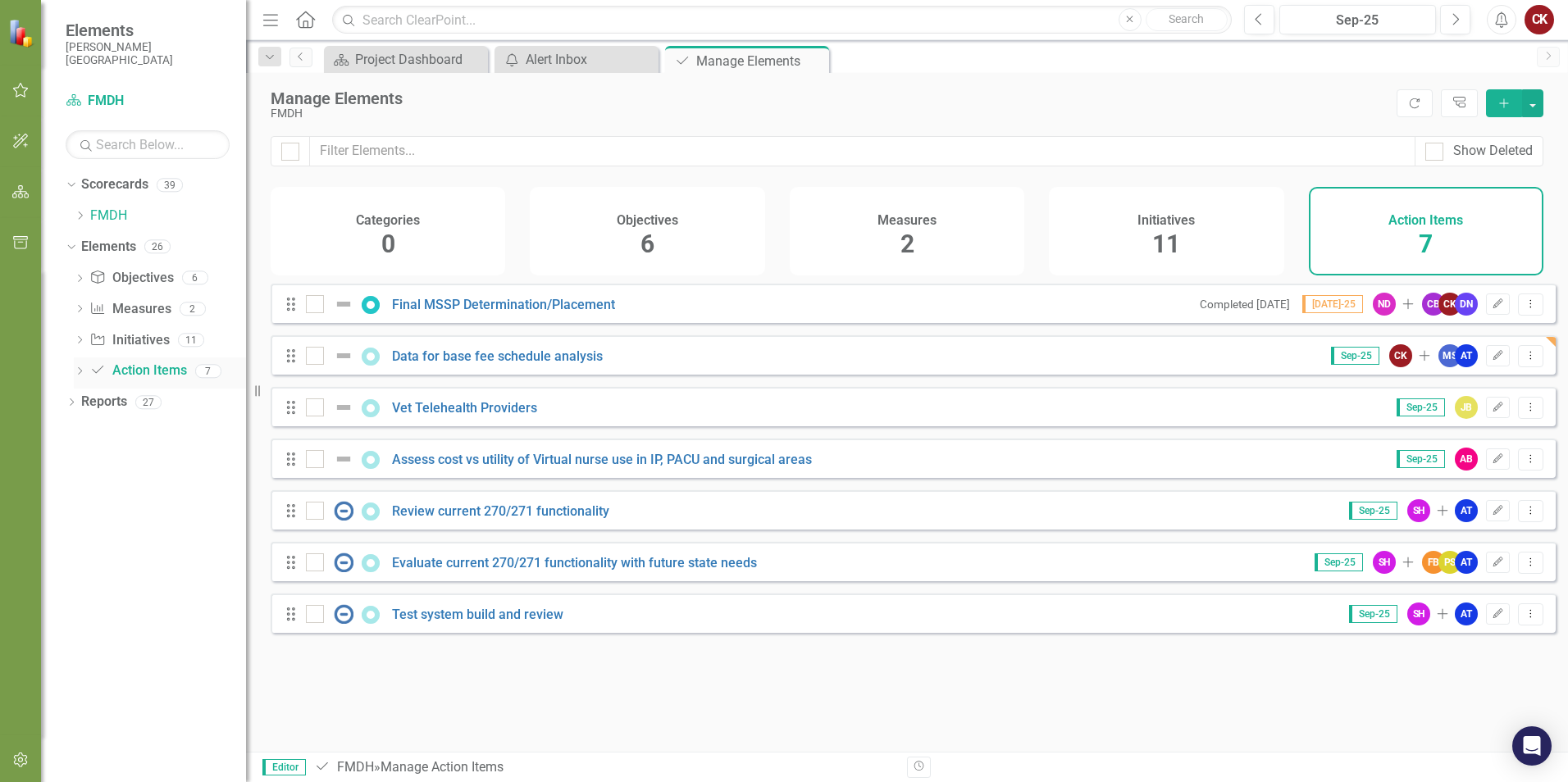
click at [78, 370] on icon "Dropdown" at bounding box center [79, 373] width 11 height 9
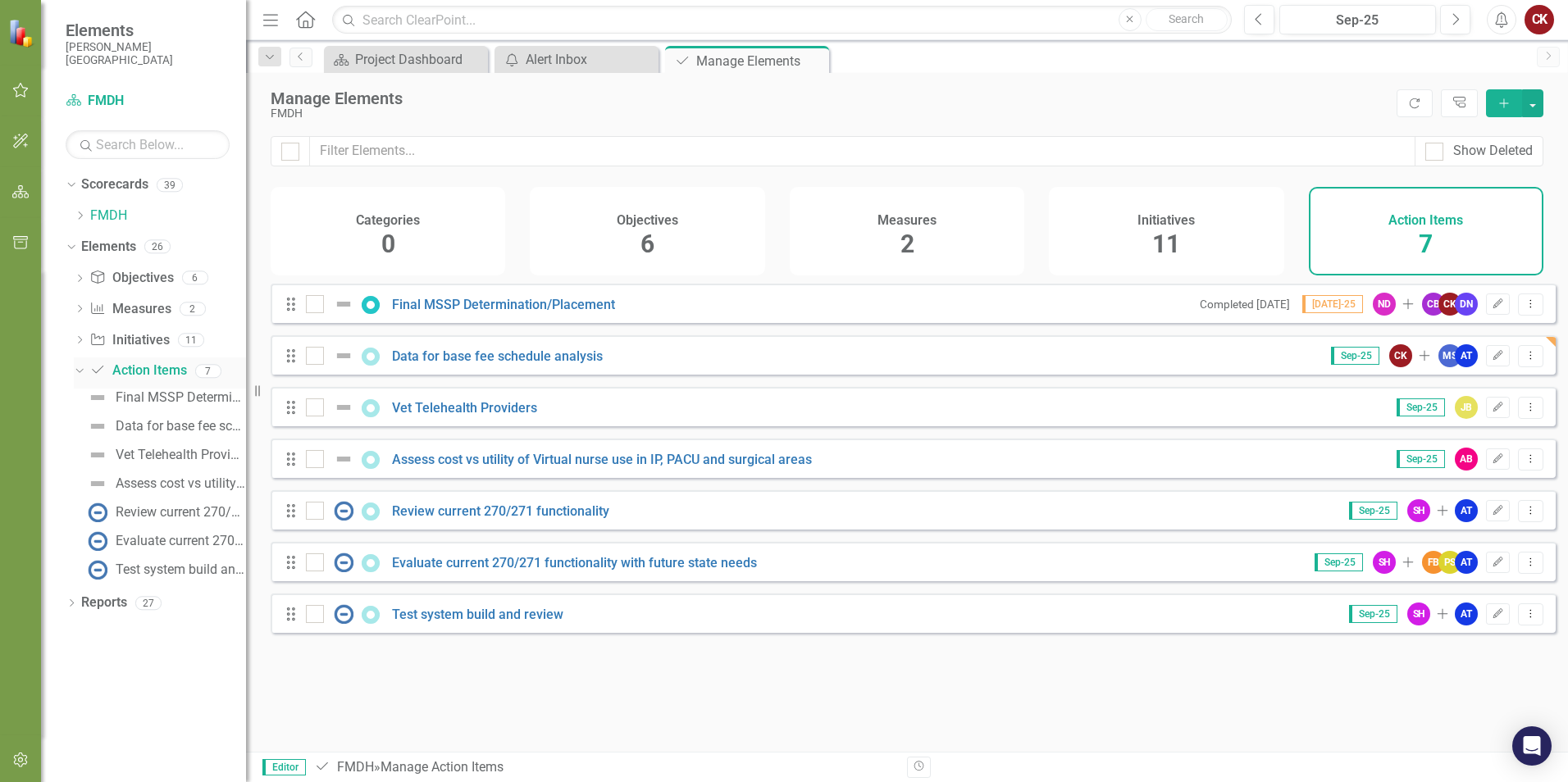
click at [84, 372] on div "Dropdown" at bounding box center [77, 370] width 14 height 11
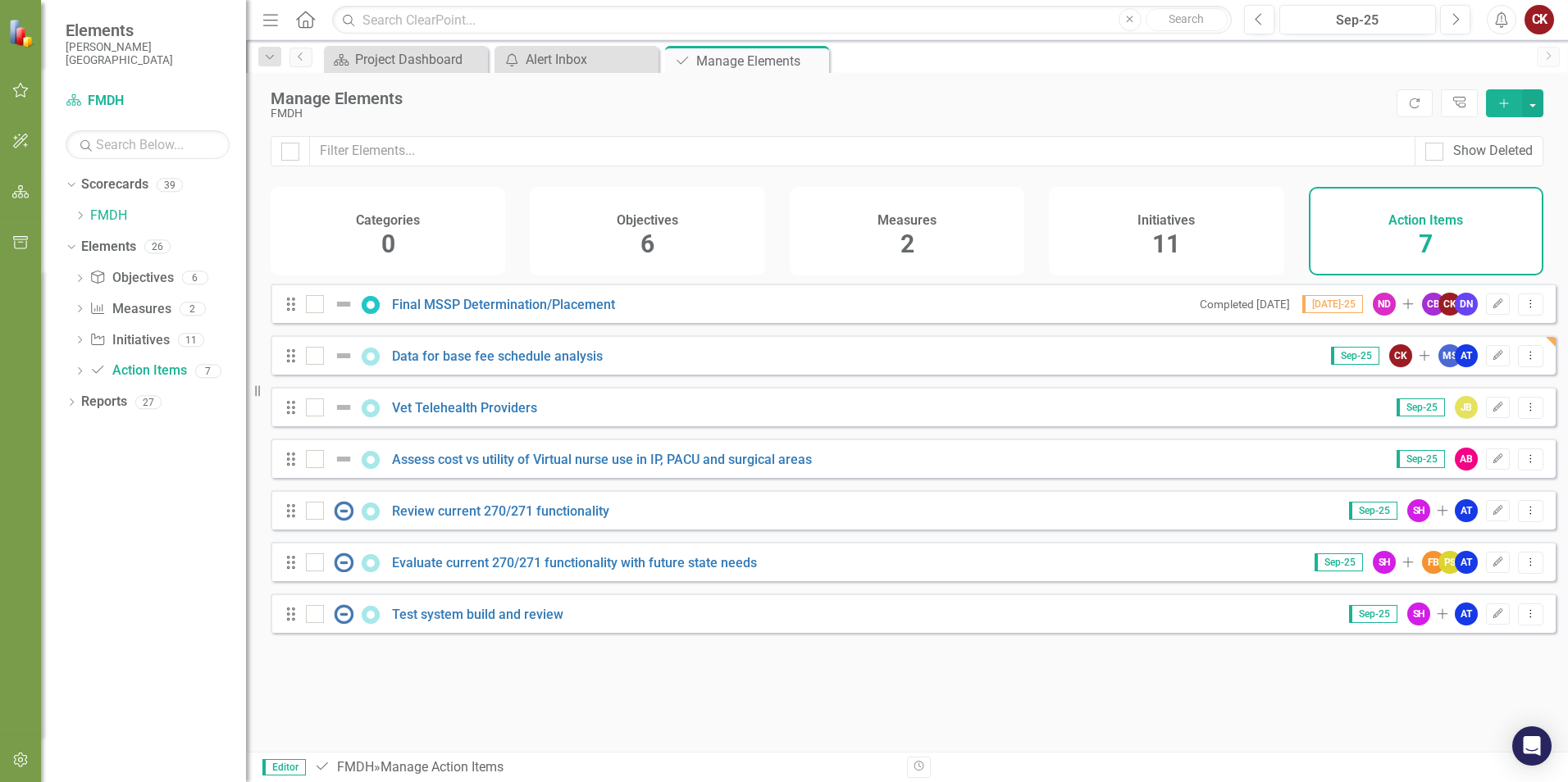
click at [657, 105] on div "Manage Elements" at bounding box center [829, 98] width 1118 height 18
click at [598, 103] on div "Manage Elements" at bounding box center [829, 98] width 1118 height 18
